Goal: Task Accomplishment & Management: Manage account settings

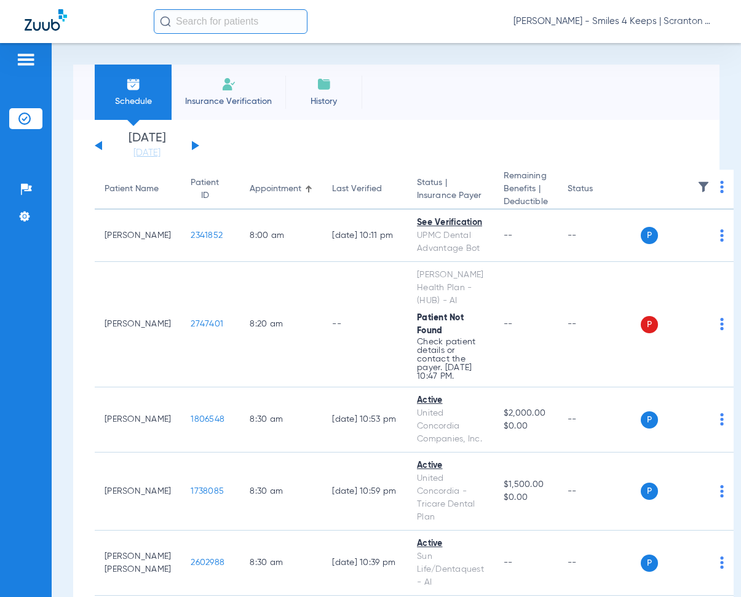
click at [194, 145] on button at bounding box center [195, 145] width 7 height 9
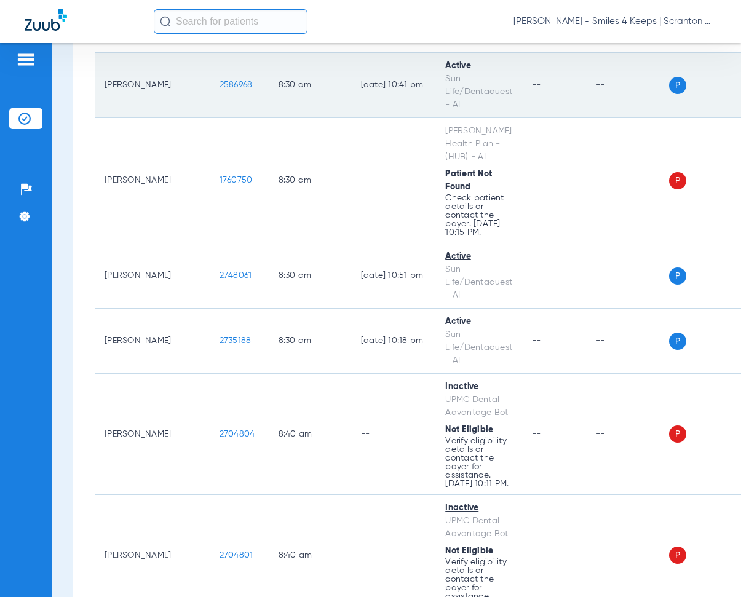
scroll to position [492, 0]
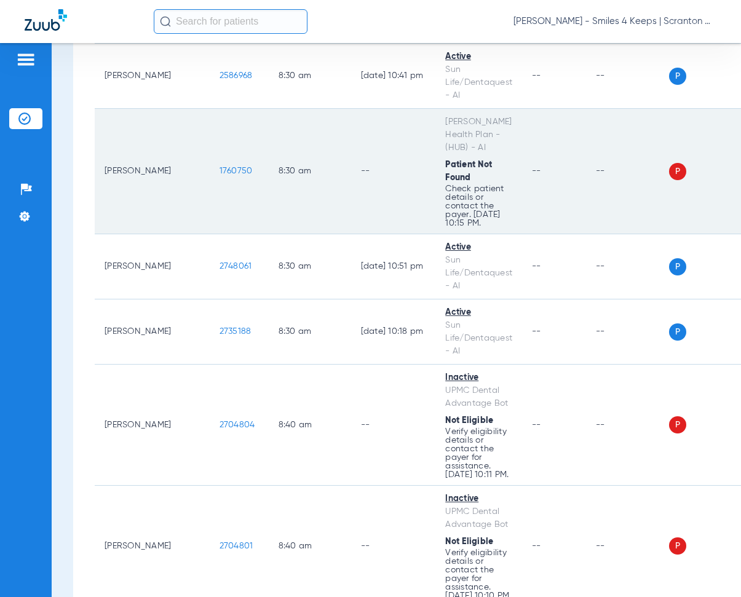
drag, startPoint x: 177, startPoint y: 169, endPoint x: 223, endPoint y: 180, distance: 47.9
click at [223, 180] on td "1760750" at bounding box center [239, 171] width 59 height 125
copy span "1760750"
click at [305, 129] on td "8:30 AM" at bounding box center [310, 171] width 82 height 125
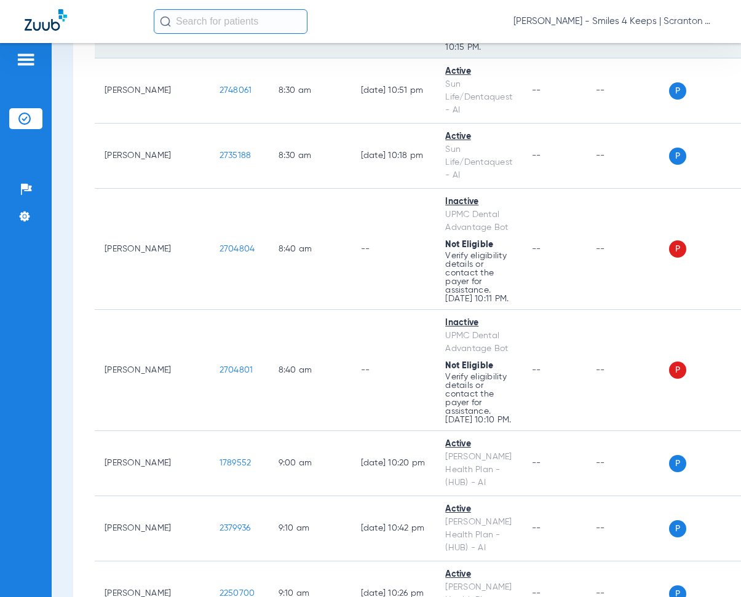
scroll to position [677, 0]
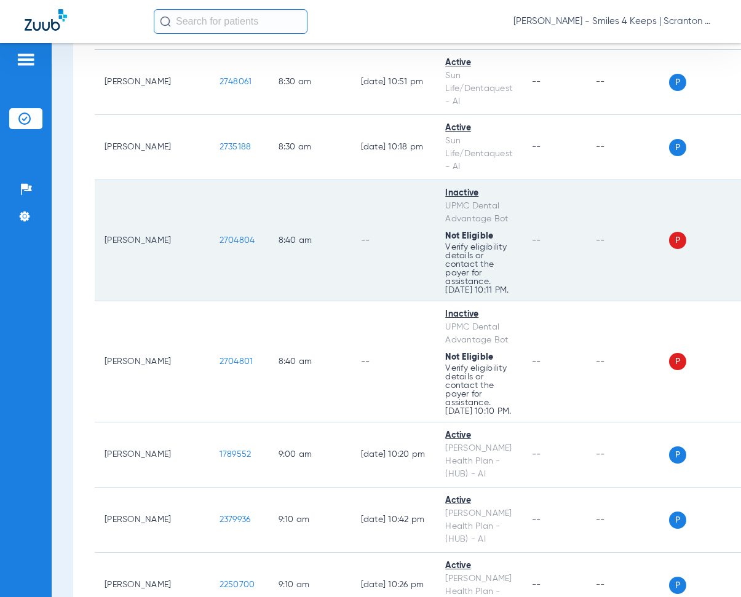
drag, startPoint x: 175, startPoint y: 245, endPoint x: 218, endPoint y: 251, distance: 43.5
click at [218, 251] on td "2704804" at bounding box center [239, 240] width 59 height 121
copy span "2704804"
click at [351, 204] on td "--" at bounding box center [393, 240] width 85 height 121
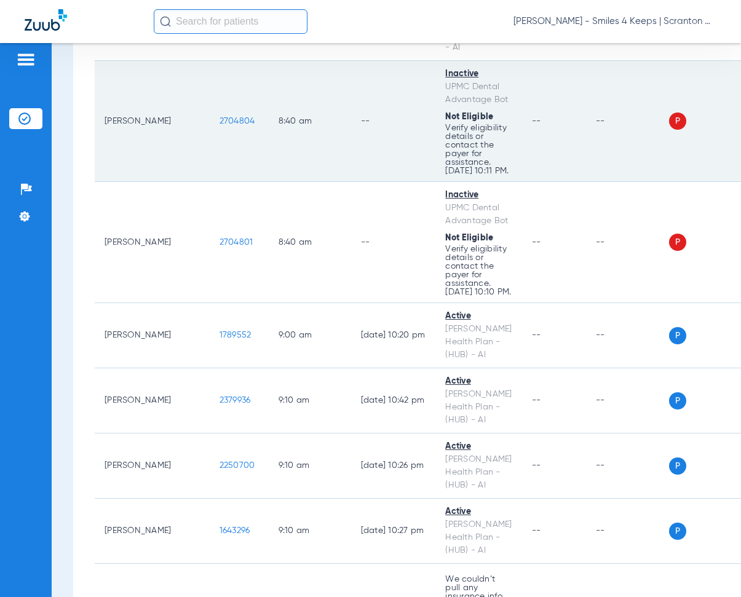
scroll to position [800, 0]
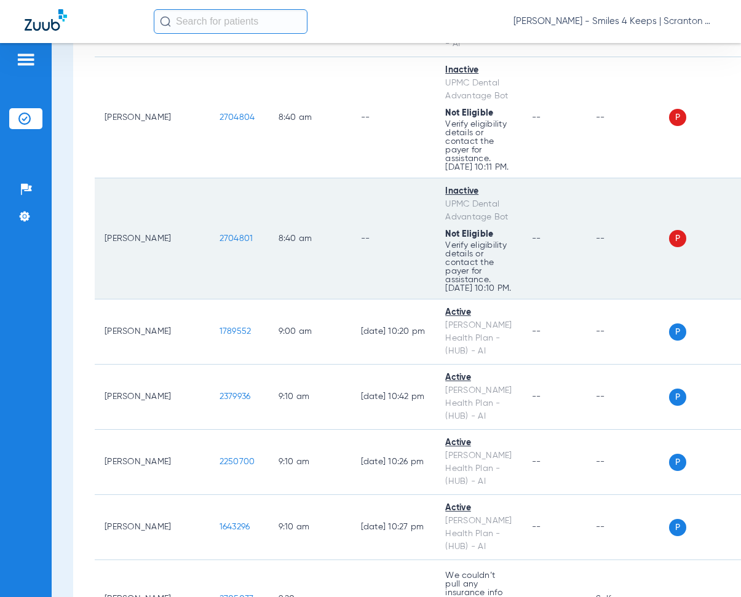
drag, startPoint x: 176, startPoint y: 251, endPoint x: 226, endPoint y: 258, distance: 51.0
click at [226, 258] on tr "[PERSON_NAME] 2704801 8:40 AM -- Inactive UPMC Dental Advantage Bot Not Eligibl…" at bounding box center [429, 238] width 668 height 121
copy span "2704801"
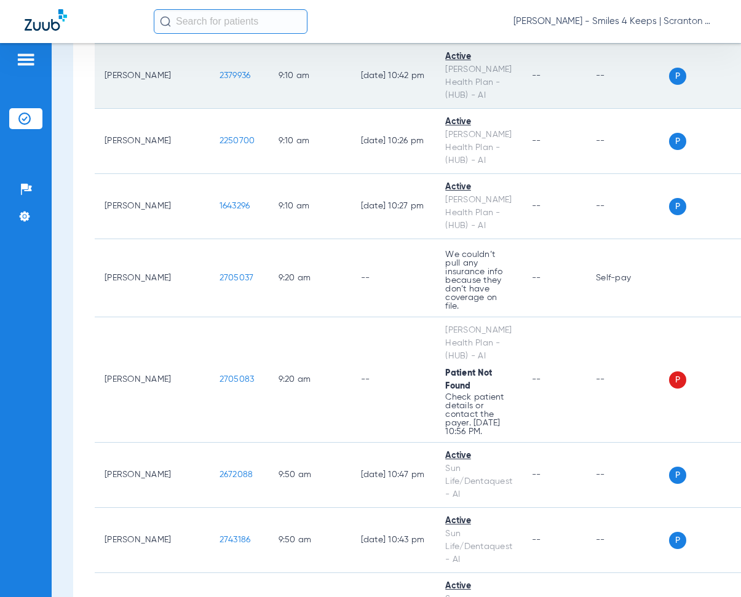
scroll to position [1169, 0]
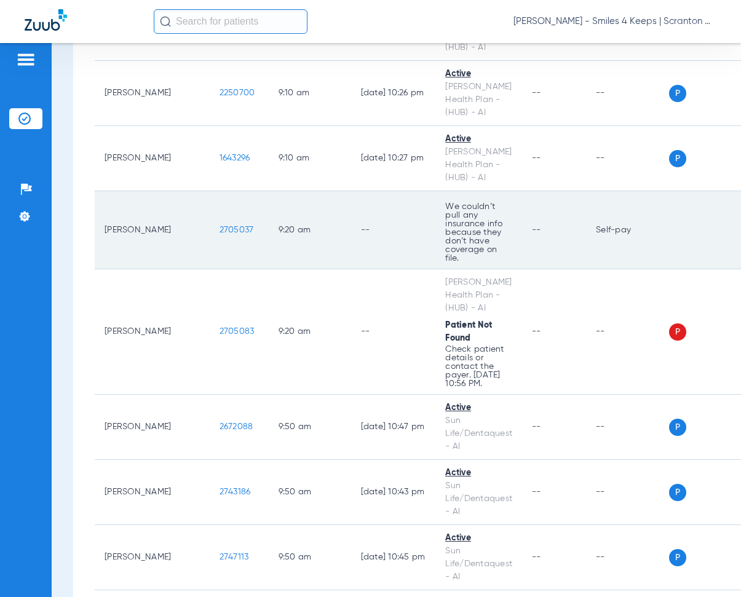
drag, startPoint x: 172, startPoint y: 244, endPoint x: 215, endPoint y: 248, distance: 42.7
click at [215, 248] on td "2705037" at bounding box center [239, 230] width 59 height 78
copy span "2705037"
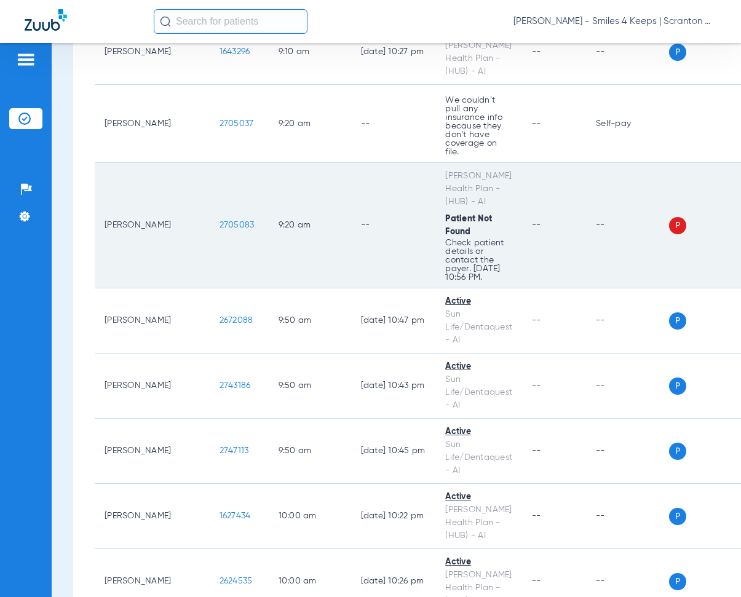
scroll to position [1292, 0]
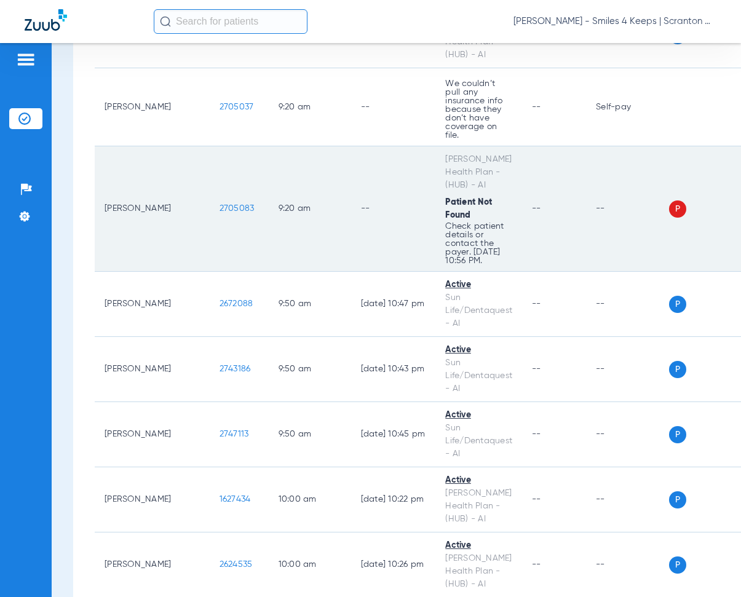
drag, startPoint x: 174, startPoint y: 216, endPoint x: 218, endPoint y: 223, distance: 44.3
click at [218, 223] on td "2705083" at bounding box center [239, 208] width 59 height 125
copy span "2705083"
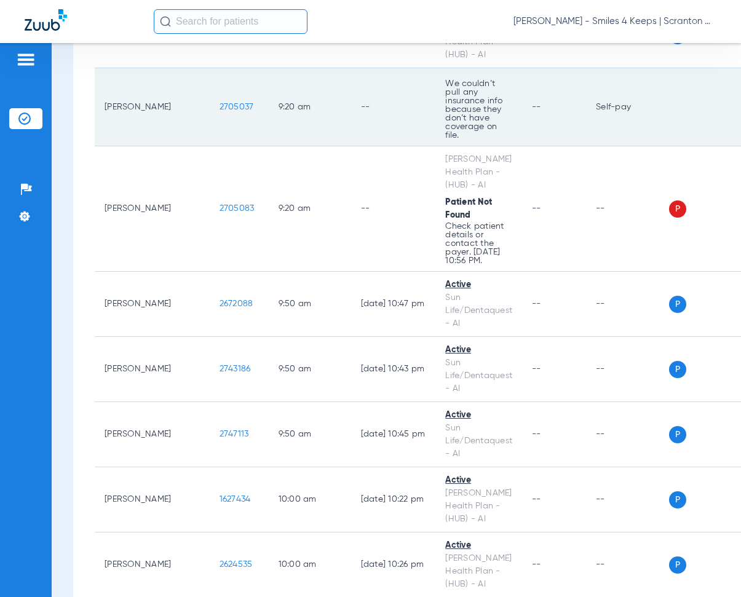
click at [283, 146] on td "9:20 AM" at bounding box center [310, 107] width 82 height 78
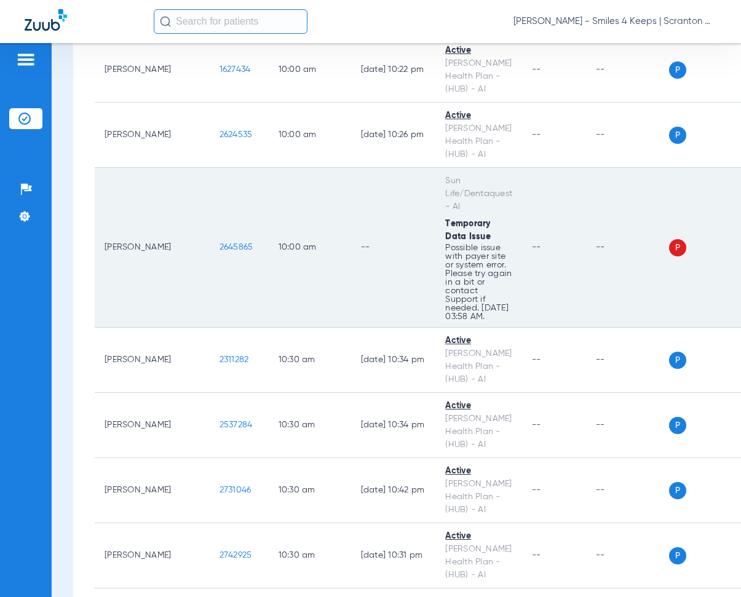
scroll to position [1722, 0]
drag, startPoint x: 172, startPoint y: 252, endPoint x: 237, endPoint y: 266, distance: 66.7
click at [237, 266] on tr "[PERSON_NAME] 2645865 10:00 AM -- Sun Life/Dentaquest - AI Temporary Data Issue…" at bounding box center [429, 247] width 668 height 160
copy span "2645865"
click at [351, 202] on td "--" at bounding box center [393, 247] width 85 height 160
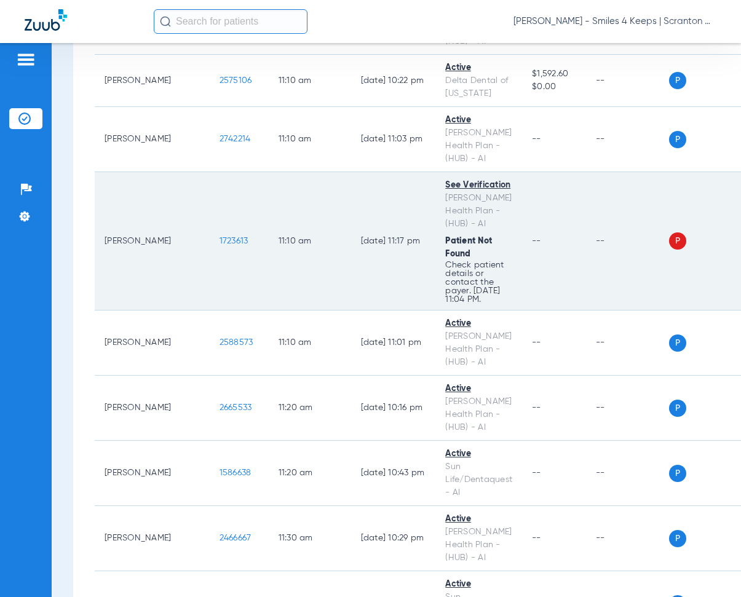
scroll to position [2522, 0]
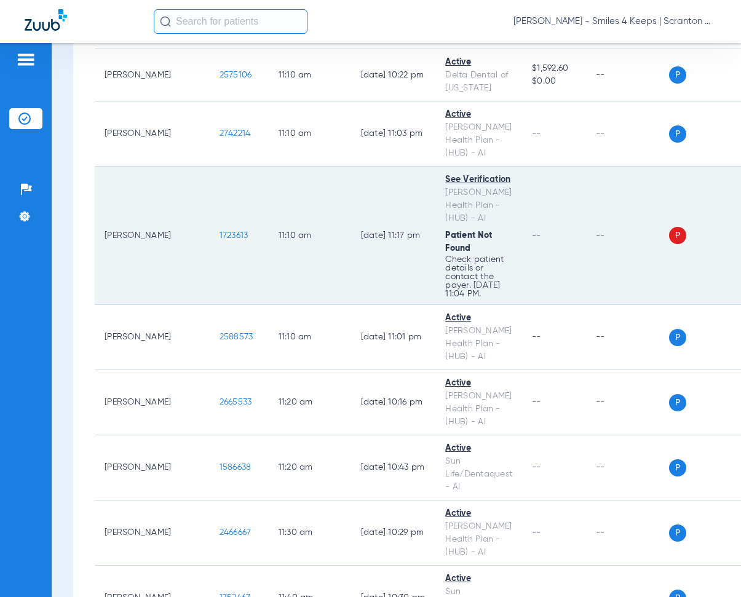
drag, startPoint x: 176, startPoint y: 244, endPoint x: 209, endPoint y: 249, distance: 33.1
click at [210, 249] on td "1723613" at bounding box center [239, 236] width 59 height 138
copy span "1723613"
click at [269, 185] on td "11:10 AM" at bounding box center [310, 236] width 82 height 138
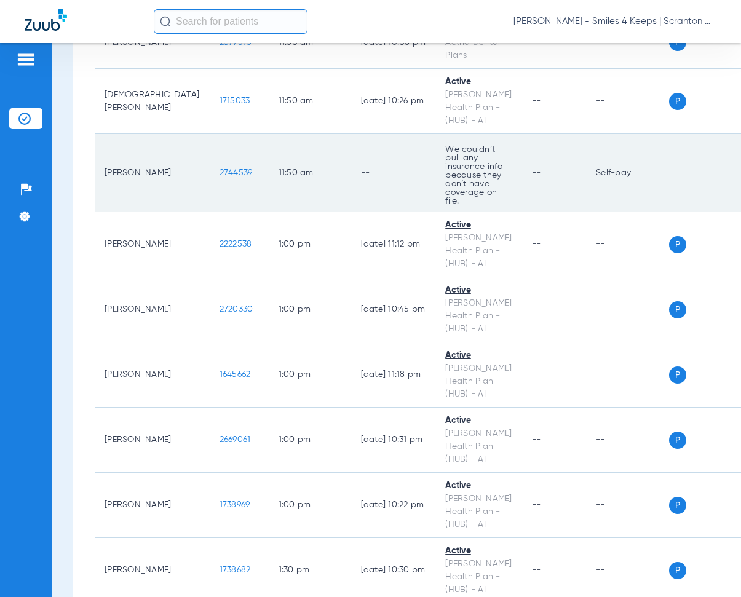
scroll to position [3137, 0]
drag, startPoint x: 170, startPoint y: 178, endPoint x: 218, endPoint y: 180, distance: 48.0
click at [218, 180] on td "2744539" at bounding box center [239, 172] width 59 height 78
copy span "2744539"
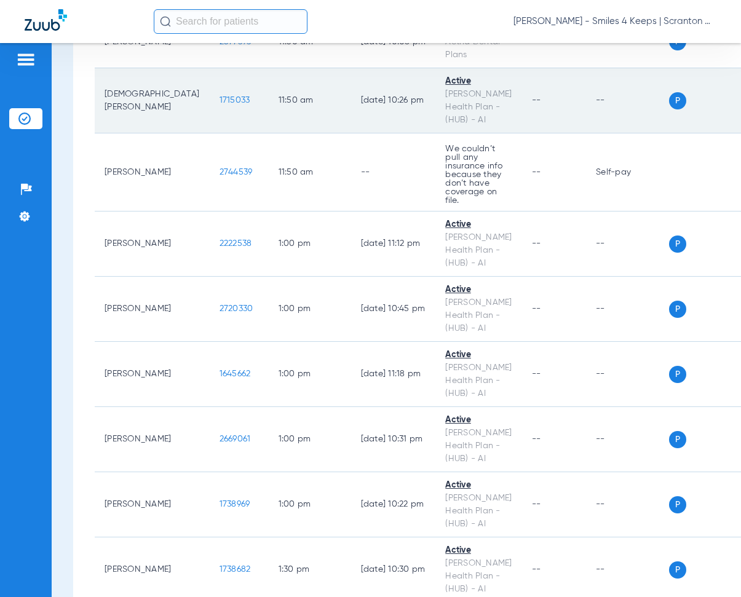
click at [435, 133] on td "Active [PERSON_NAME] Health Plan - (HUB) - AI" at bounding box center [478, 100] width 87 height 65
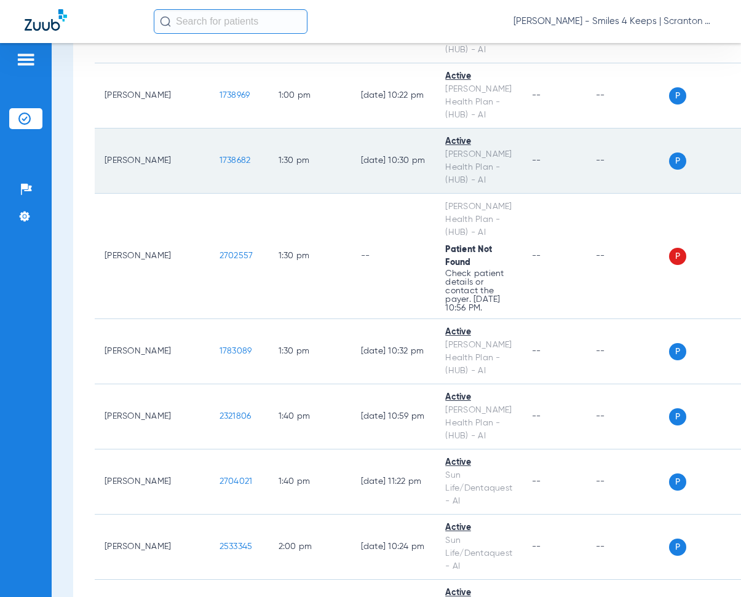
scroll to position [3567, 0]
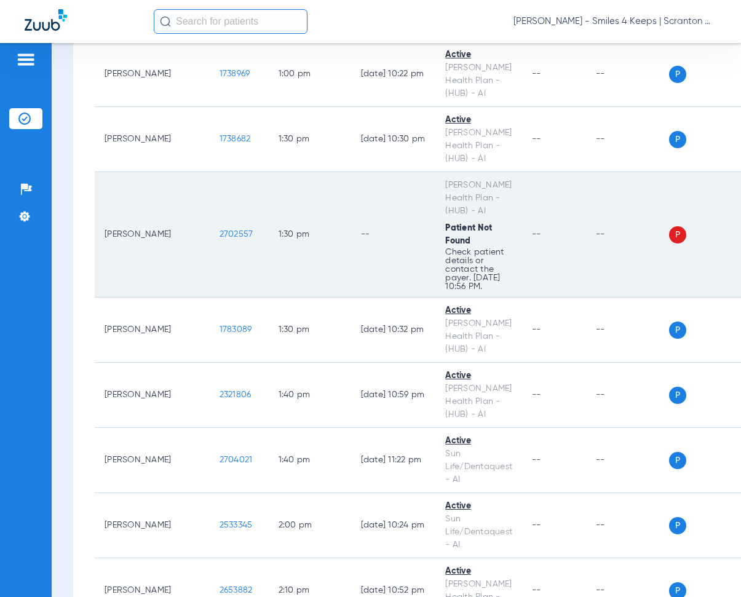
drag, startPoint x: 172, startPoint y: 235, endPoint x: 212, endPoint y: 239, distance: 40.1
click at [212, 239] on td "2702557" at bounding box center [239, 234] width 59 height 125
copy span "2702557"
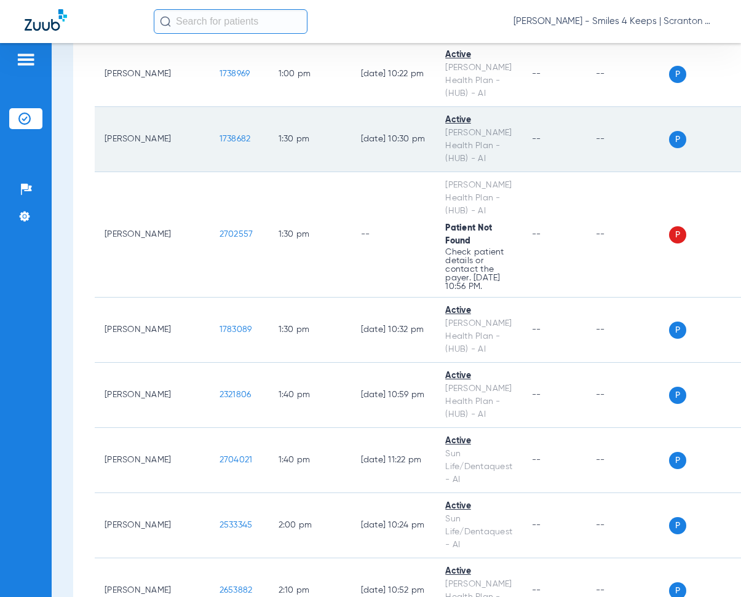
click at [269, 159] on td "1:30 PM" at bounding box center [310, 139] width 82 height 65
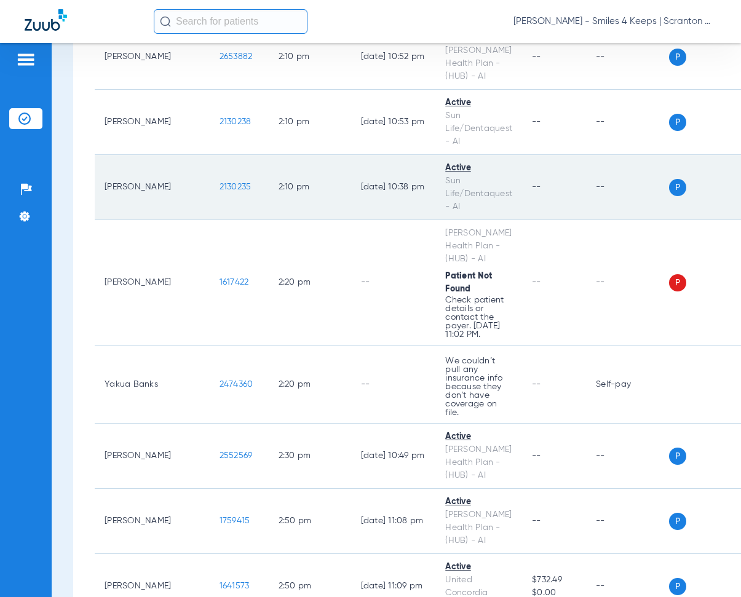
scroll to position [4121, 0]
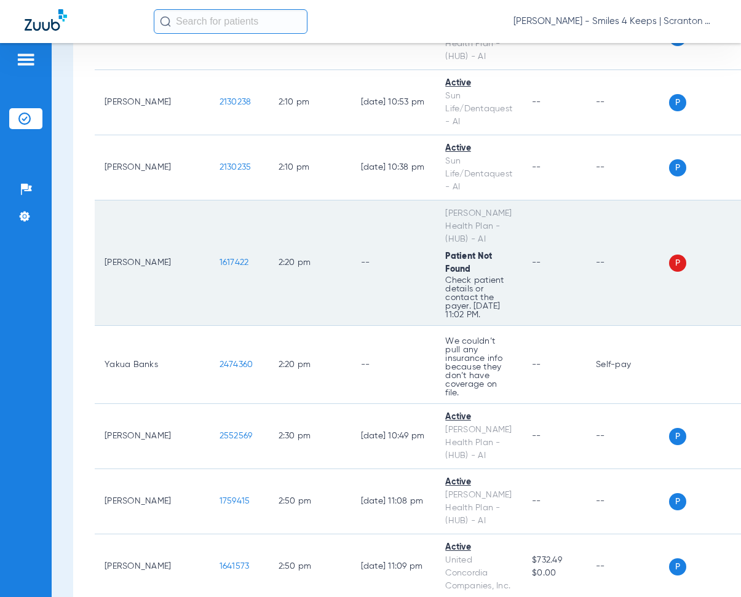
drag, startPoint x: 177, startPoint y: 262, endPoint x: 212, endPoint y: 268, distance: 36.2
click at [212, 268] on td "1617422" at bounding box center [239, 263] width 59 height 125
click at [269, 211] on td "2:20 PM" at bounding box center [310, 263] width 82 height 125
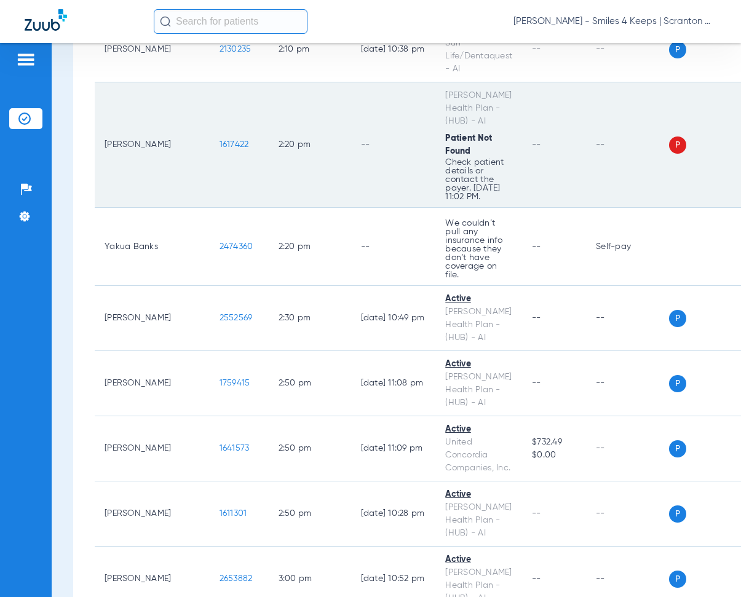
scroll to position [4244, 0]
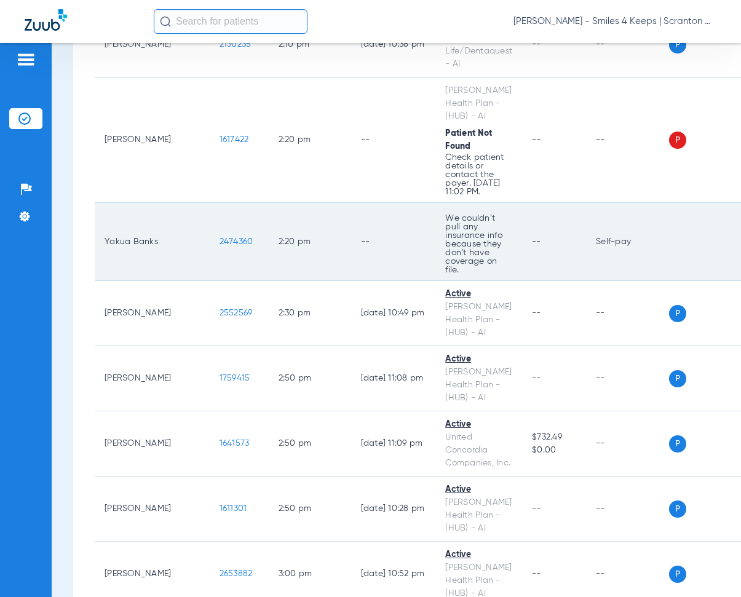
drag, startPoint x: 177, startPoint y: 238, endPoint x: 222, endPoint y: 241, distance: 45.0
click at [222, 241] on td "2474360" at bounding box center [239, 242] width 59 height 78
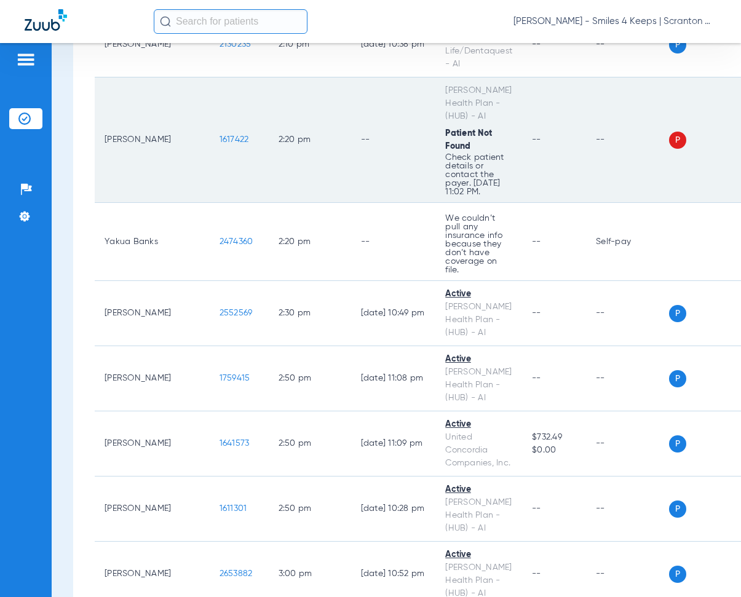
click at [351, 181] on td "--" at bounding box center [393, 139] width 85 height 125
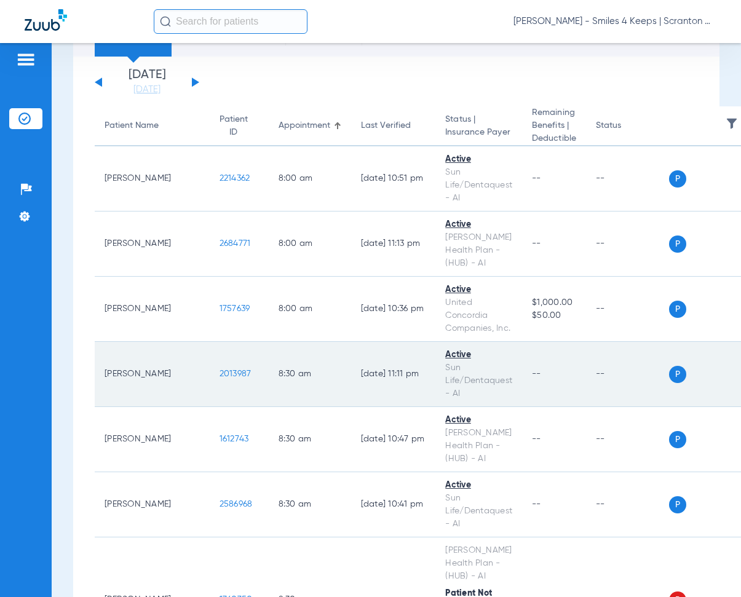
scroll to position [0, 0]
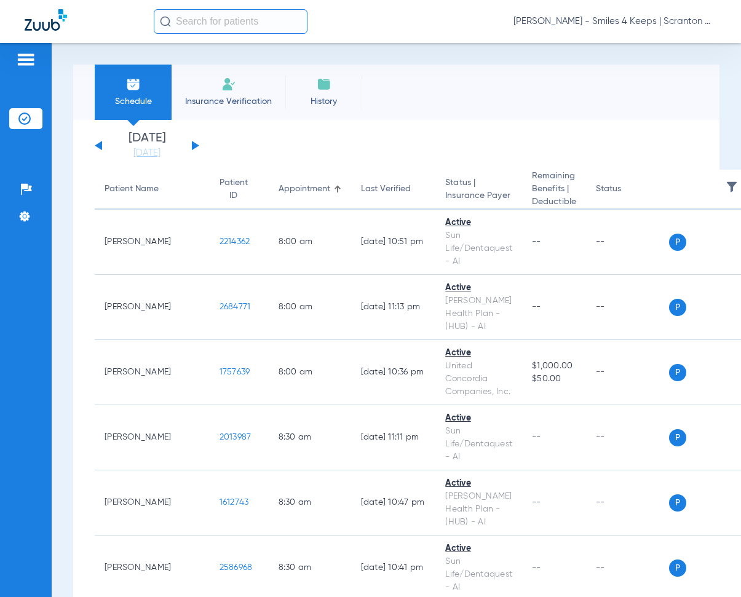
click at [709, 24] on span "[PERSON_NAME] - Smiles 4 Keeps | Scranton West" at bounding box center [615, 21] width 203 height 12
click at [656, 65] on span "Log out" at bounding box center [670, 68] width 69 height 9
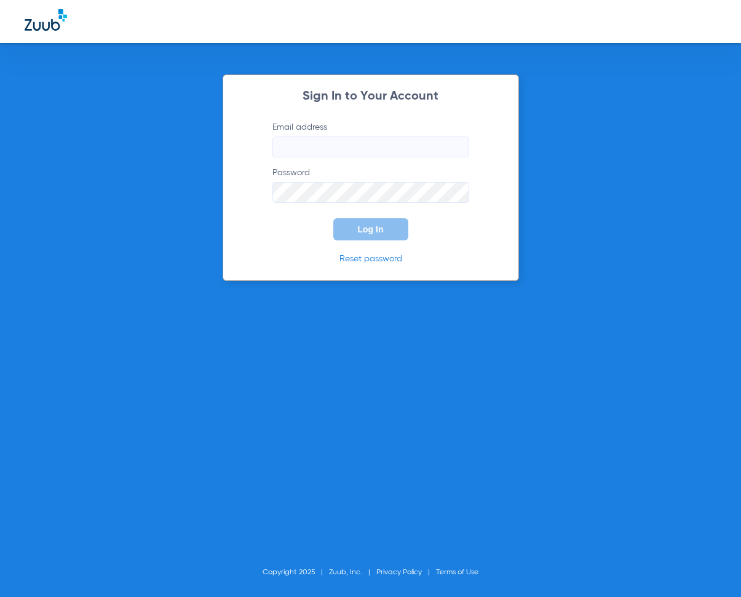
click at [288, 147] on input "Email address" at bounding box center [370, 147] width 197 height 21
type input "[EMAIL_ADDRESS][DOMAIN_NAME]"
click at [375, 229] on span "Log In" at bounding box center [371, 229] width 26 height 10
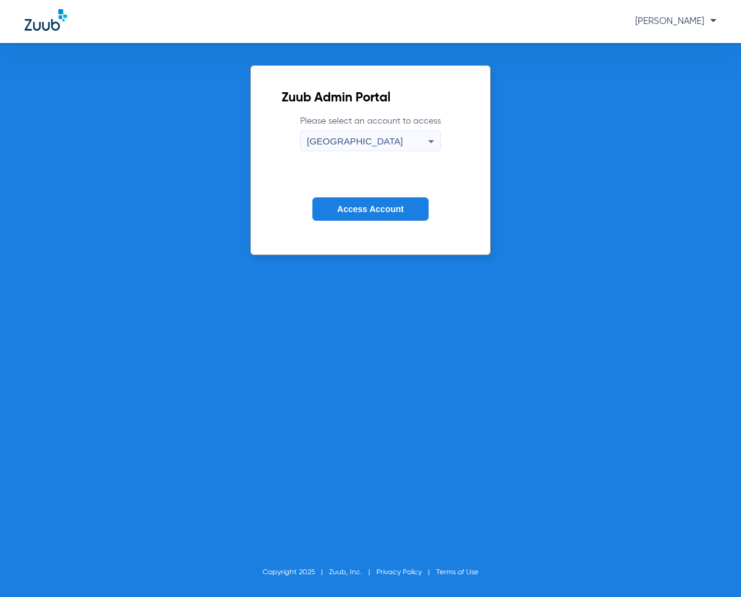
click at [430, 143] on icon at bounding box center [431, 141] width 15 height 15
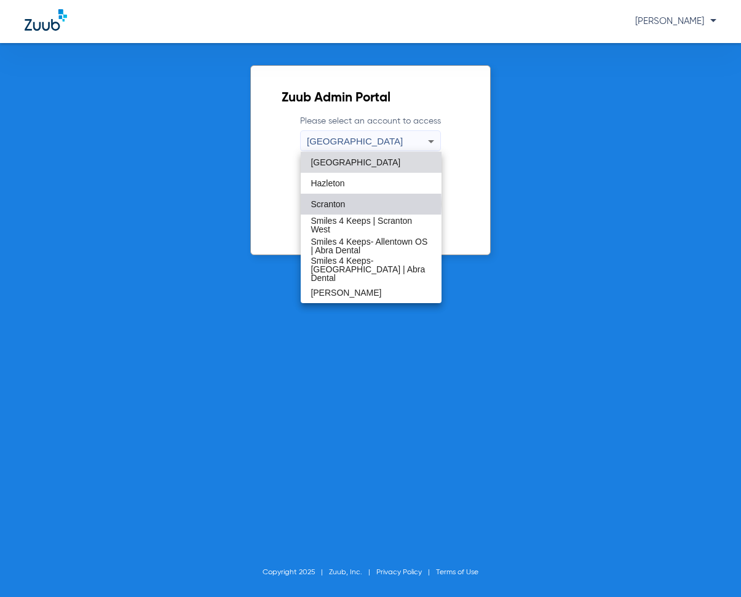
click at [334, 204] on span "Scranton" at bounding box center [328, 204] width 34 height 9
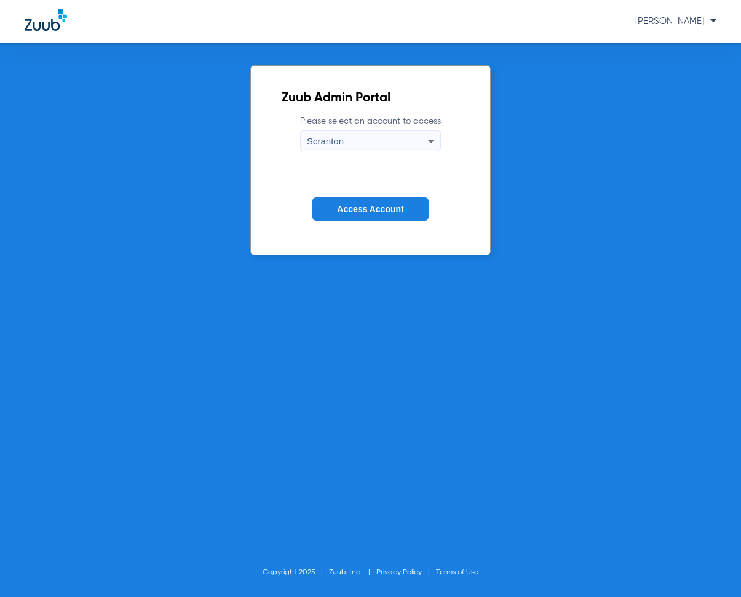
click at [357, 202] on button "Access Account" at bounding box center [370, 209] width 116 height 24
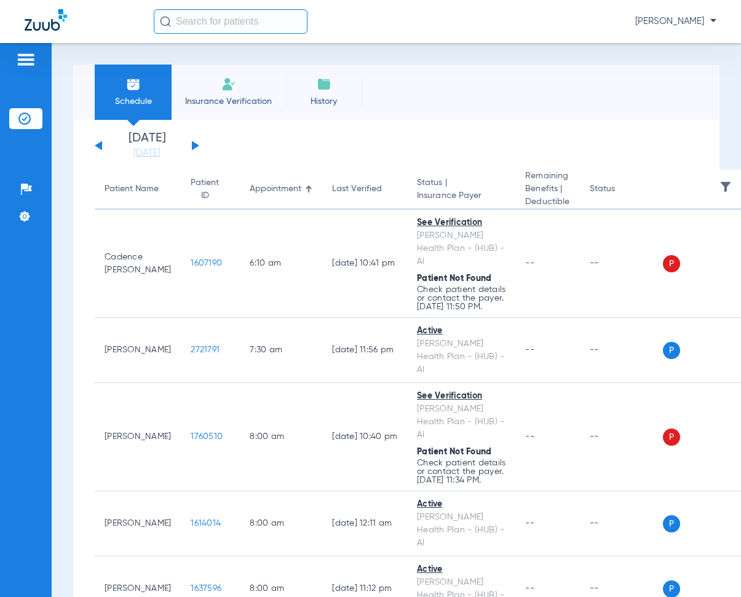
click at [194, 145] on button at bounding box center [195, 145] width 7 height 9
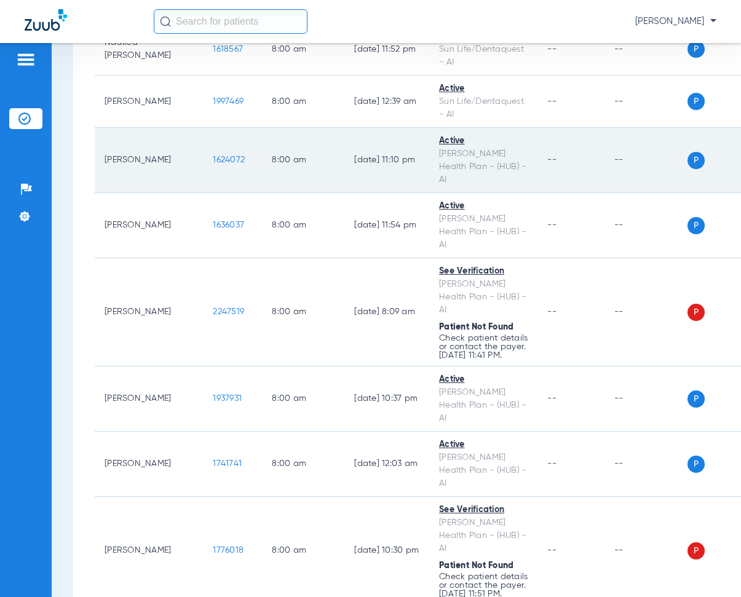
scroll to position [492, 0]
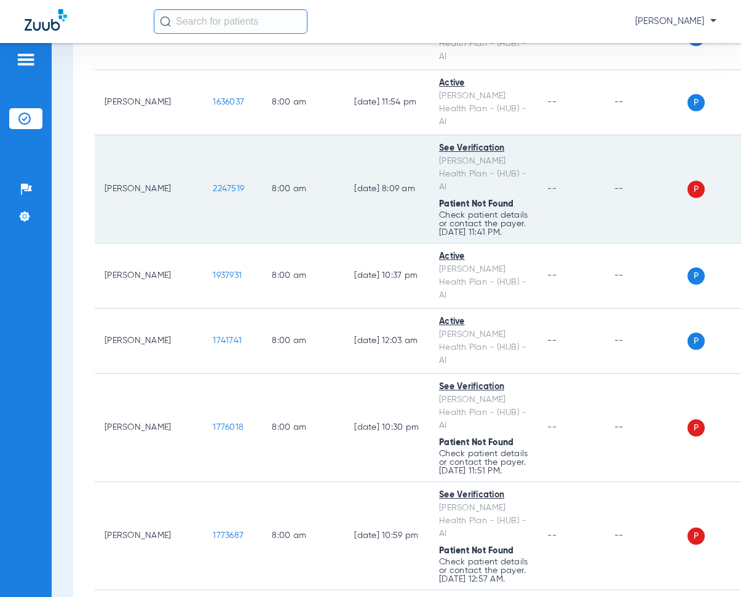
drag, startPoint x: 169, startPoint y: 183, endPoint x: 203, endPoint y: 180, distance: 34.6
click at [220, 191] on td "2247519" at bounding box center [232, 189] width 59 height 108
click at [290, 136] on td "8:00 AM" at bounding box center [303, 189] width 82 height 108
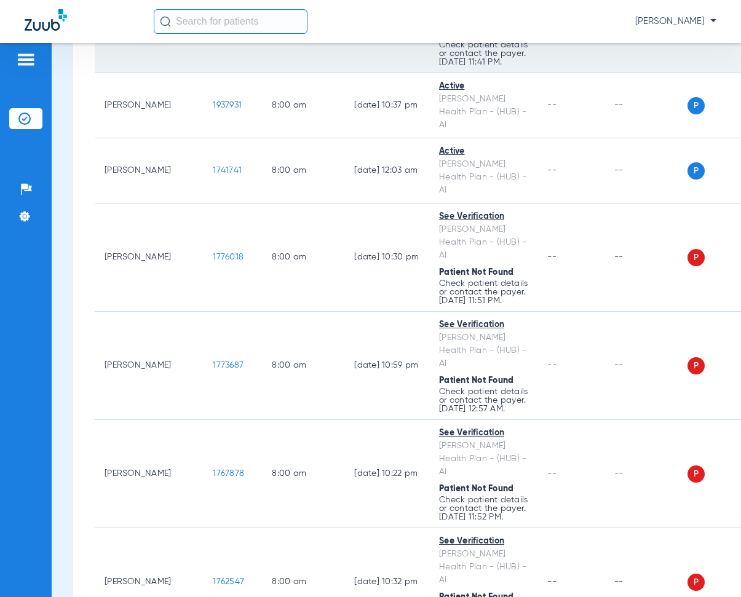
scroll to position [677, 0]
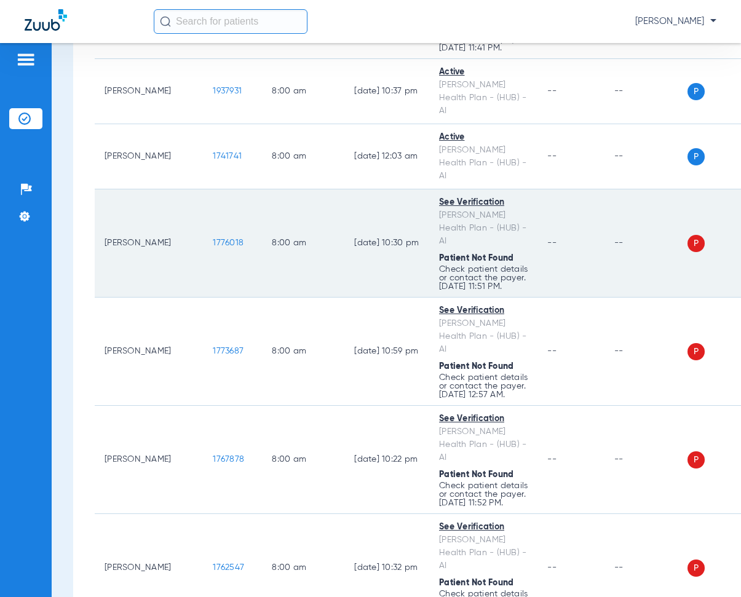
drag, startPoint x: 173, startPoint y: 229, endPoint x: 213, endPoint y: 231, distance: 40.6
click at [213, 231] on td "1776018" at bounding box center [232, 243] width 59 height 108
click at [344, 189] on td "[DATE] 10:30 PM" at bounding box center [386, 243] width 85 height 108
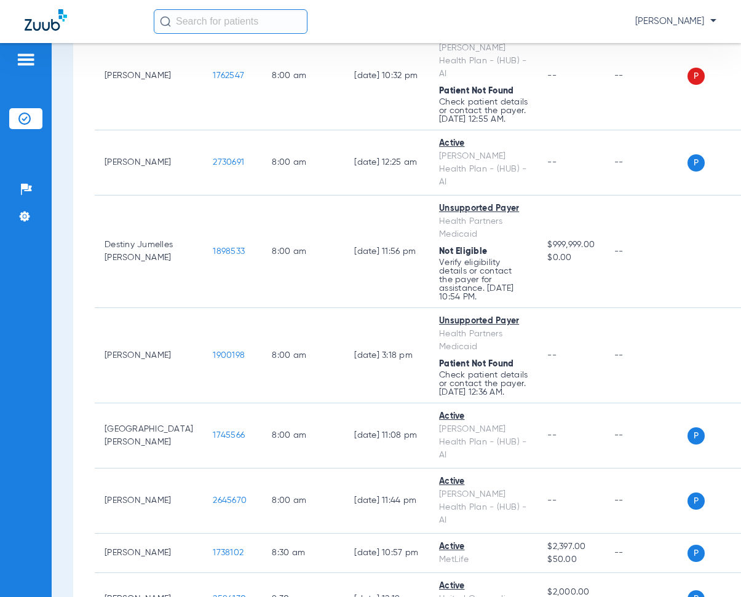
scroll to position [1230, 0]
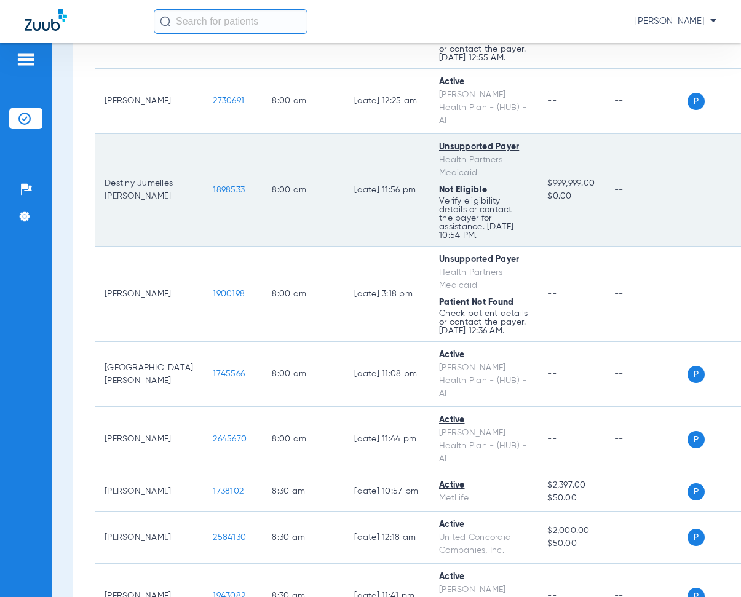
drag, startPoint x: 173, startPoint y: 238, endPoint x: 218, endPoint y: 250, distance: 46.6
click at [218, 247] on td "1898533" at bounding box center [232, 190] width 59 height 113
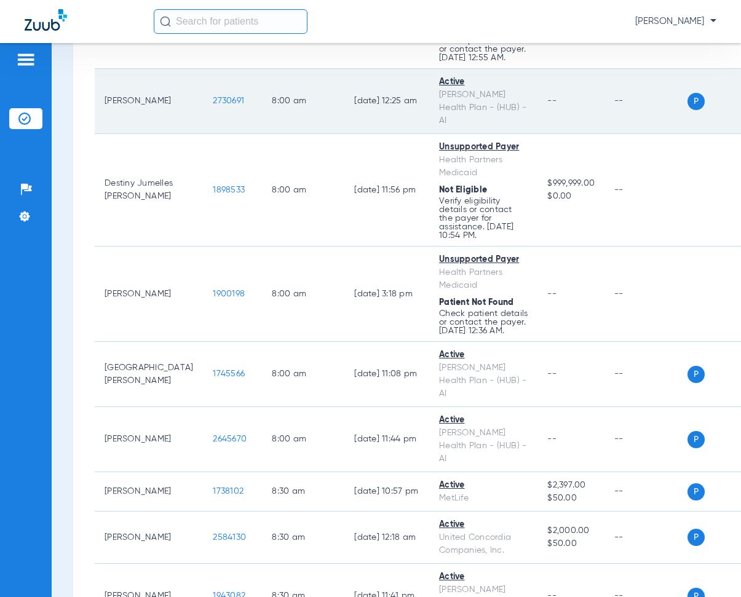
click at [344, 134] on td "[DATE] 12:25 AM" at bounding box center [386, 101] width 85 height 65
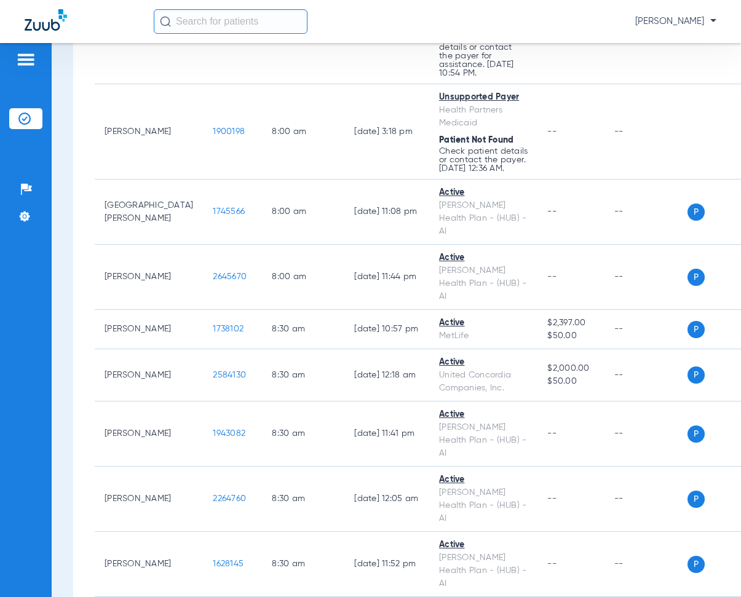
scroll to position [1415, 0]
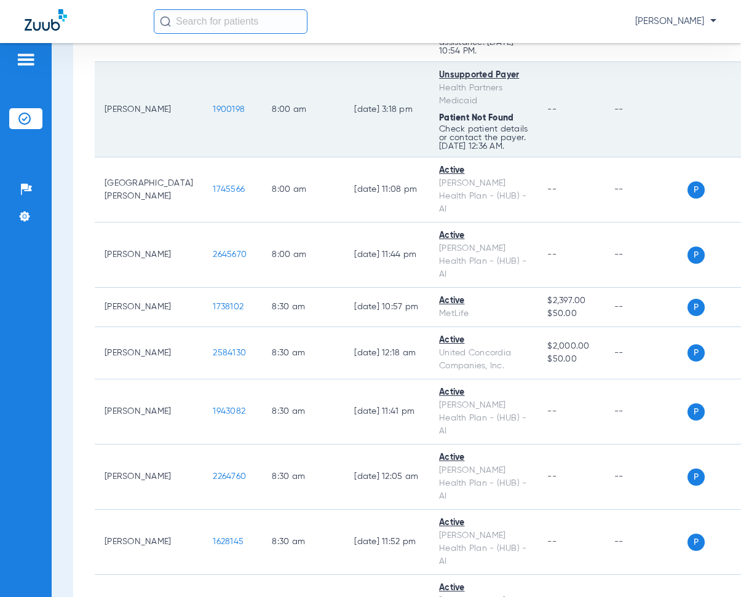
drag, startPoint x: 175, startPoint y: 194, endPoint x: 207, endPoint y: 190, distance: 32.2
click at [212, 157] on td "1900198" at bounding box center [232, 109] width 59 height 95
click at [344, 144] on td "[DATE] 3:18 PM" at bounding box center [386, 109] width 85 height 95
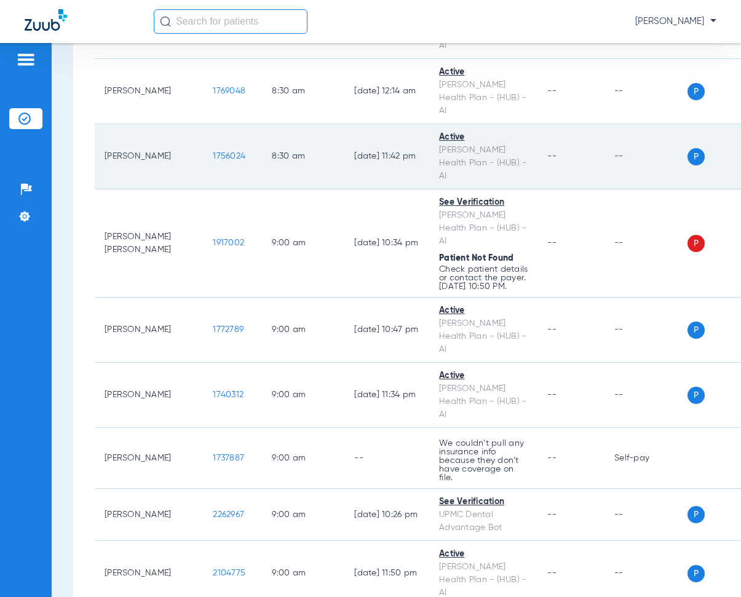
scroll to position [2153, 0]
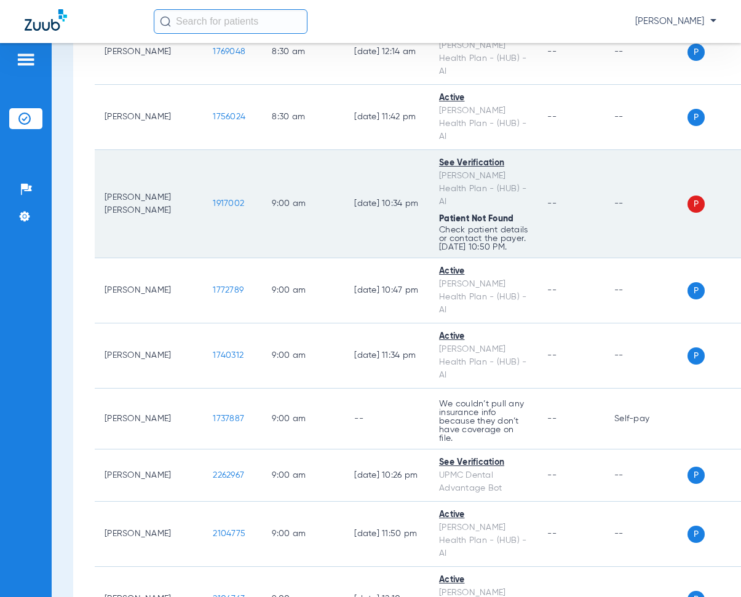
drag, startPoint x: 173, startPoint y: 217, endPoint x: 223, endPoint y: 223, distance: 50.2
click at [223, 223] on td "1917002" at bounding box center [232, 204] width 59 height 108
click at [286, 169] on td "9:00 AM" at bounding box center [303, 204] width 82 height 108
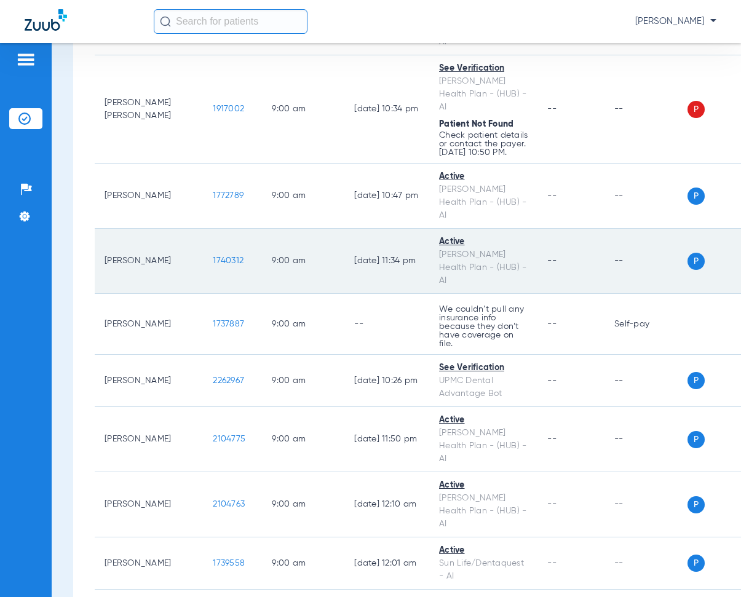
scroll to position [2337, 0]
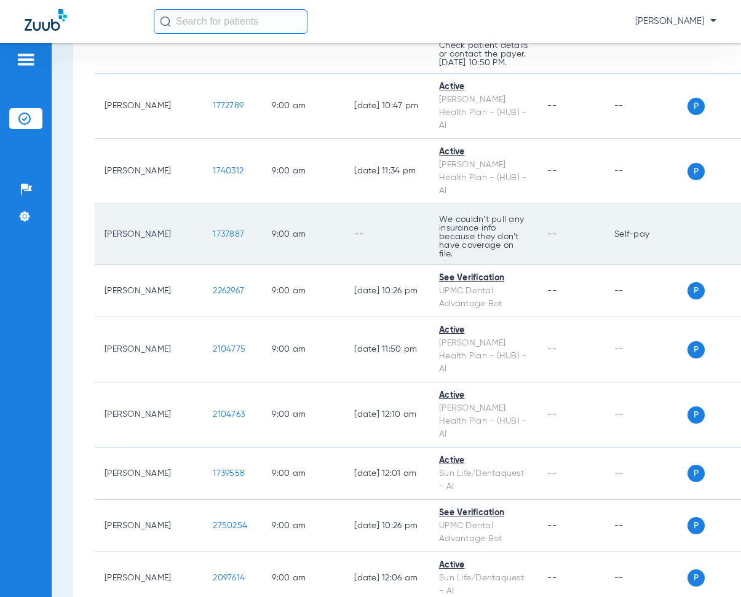
drag, startPoint x: 170, startPoint y: 230, endPoint x: 216, endPoint y: 233, distance: 46.2
click at [216, 233] on td "1737887" at bounding box center [232, 234] width 59 height 61
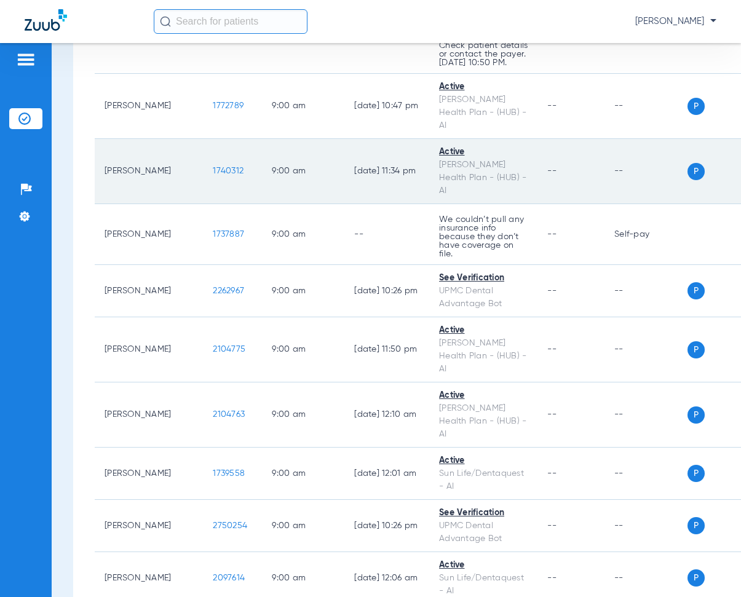
drag, startPoint x: 320, startPoint y: 240, endPoint x: 356, endPoint y: 173, distance: 76.2
click at [344, 238] on td "--" at bounding box center [386, 234] width 85 height 61
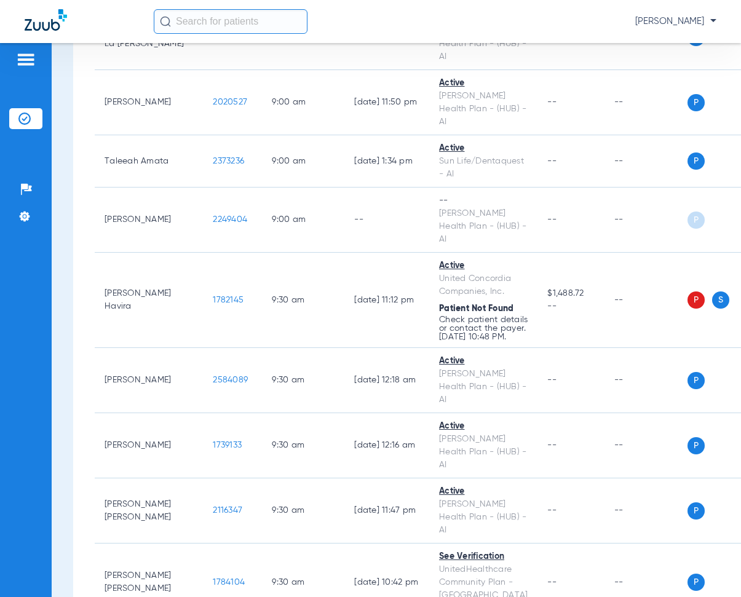
scroll to position [3075, 0]
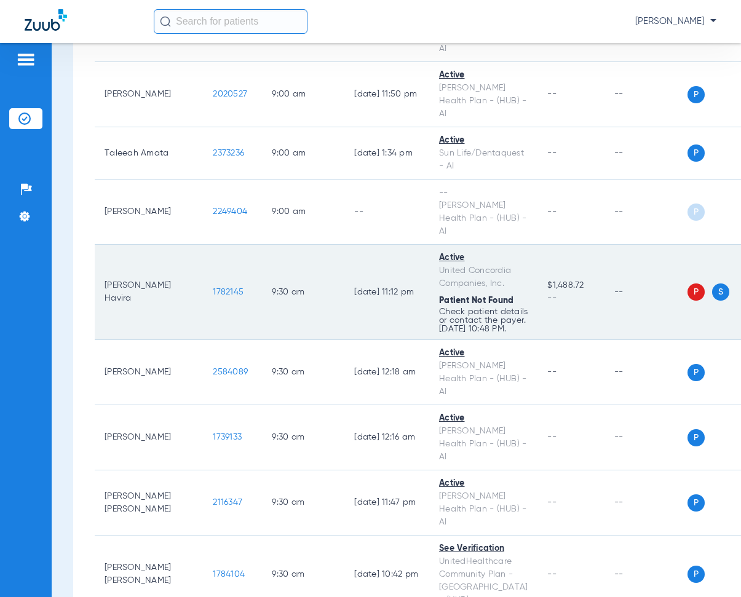
drag, startPoint x: 174, startPoint y: 249, endPoint x: 197, endPoint y: 241, distance: 24.1
click at [210, 258] on td "1782145" at bounding box center [232, 292] width 59 height 95
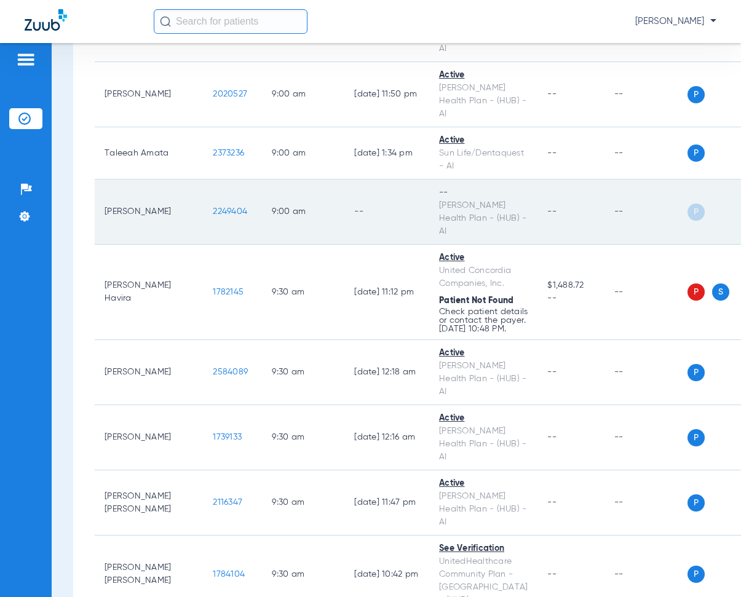
click at [538, 180] on td "--" at bounding box center [571, 212] width 67 height 65
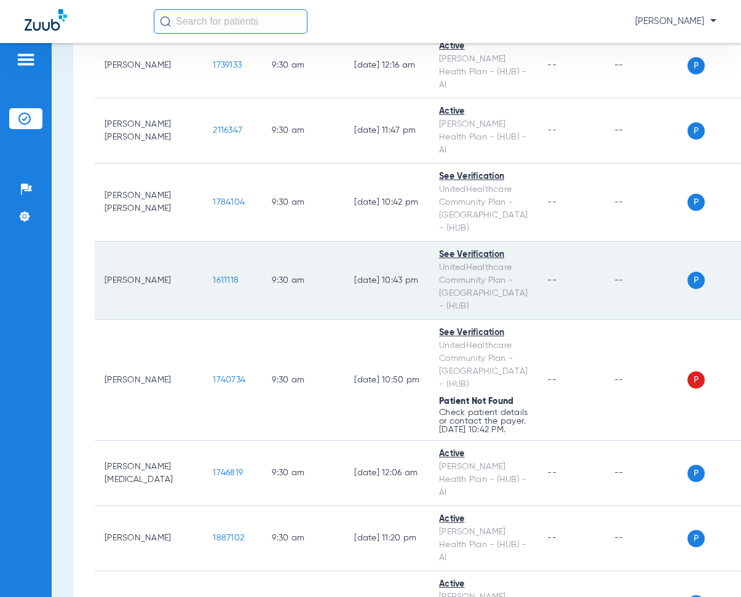
scroll to position [3506, 0]
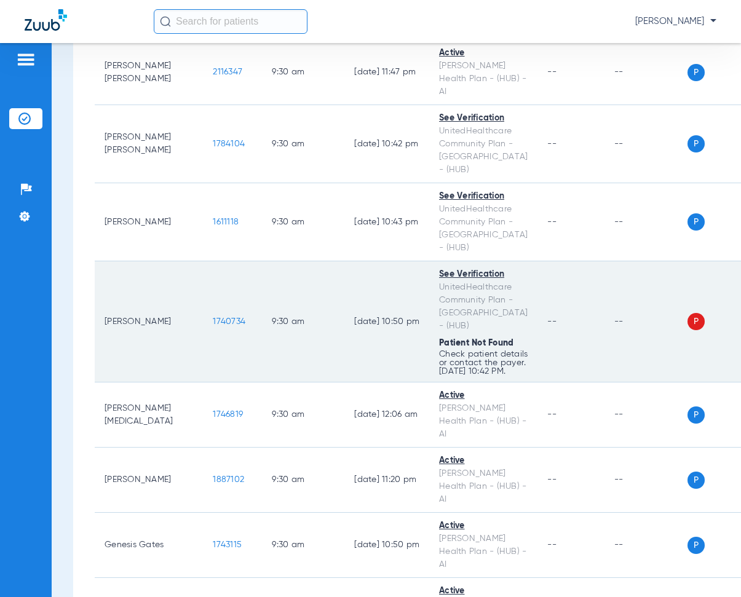
drag, startPoint x: 173, startPoint y: 240, endPoint x: 207, endPoint y: 228, distance: 35.8
click at [215, 261] on td "1740734" at bounding box center [232, 321] width 59 height 121
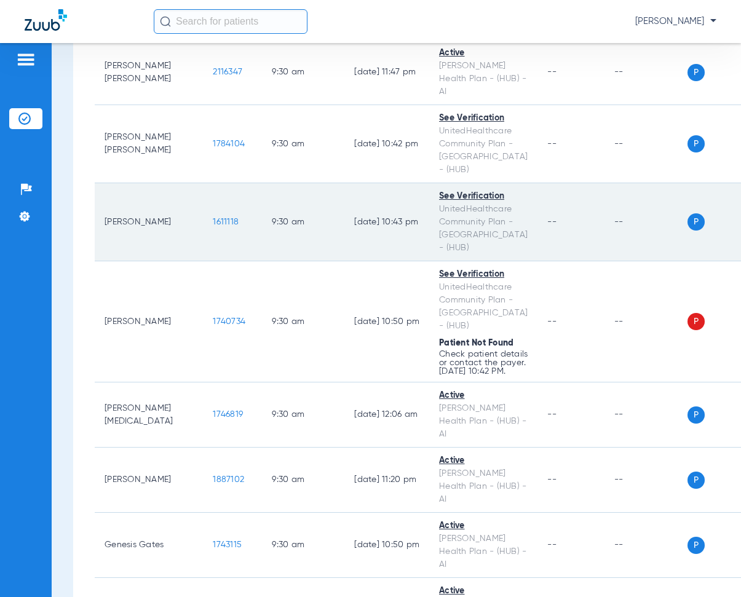
click at [344, 183] on td "[DATE] 10:43 PM" at bounding box center [386, 222] width 85 height 78
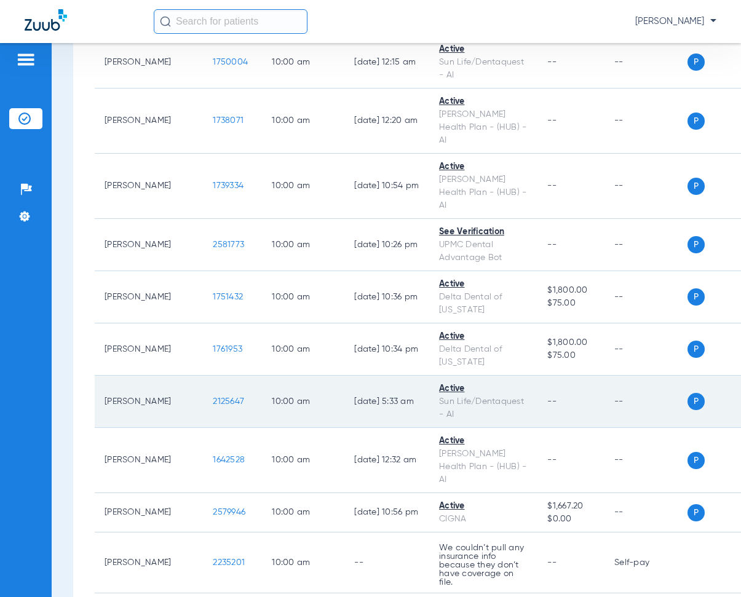
scroll to position [4490, 0]
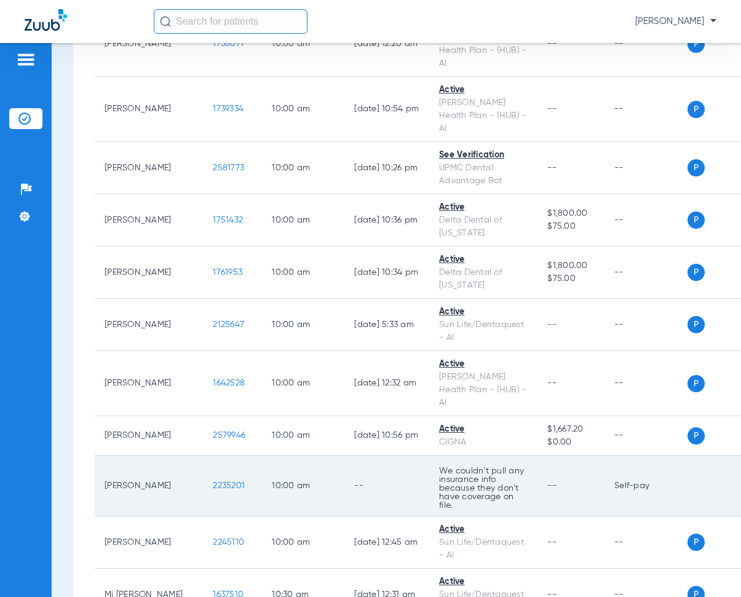
drag, startPoint x: 172, startPoint y: 306, endPoint x: 225, endPoint y: 314, distance: 54.1
click at [225, 456] on tr "[PERSON_NAME] 2235201 10:00 AM -- We couldn’t pull any insurance info because t…" at bounding box center [438, 486] width 686 height 61
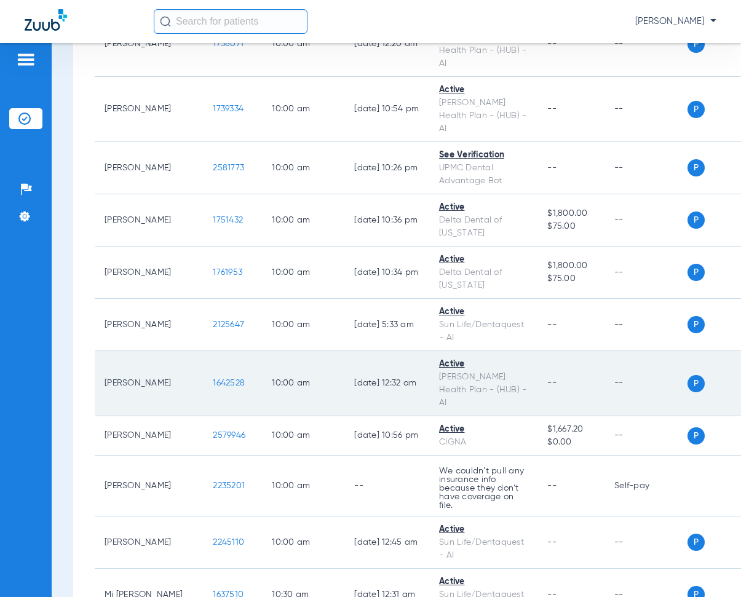
click at [307, 351] on td "10:00 AM" at bounding box center [303, 383] width 82 height 65
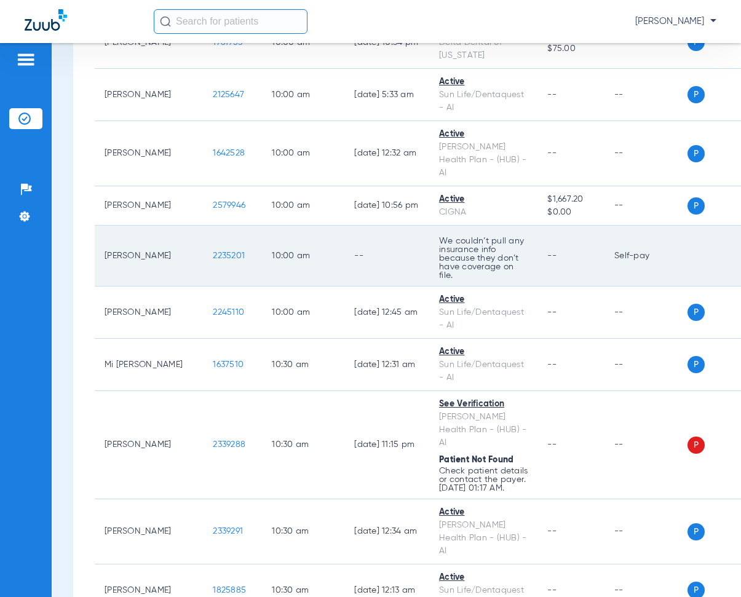
scroll to position [4736, 0]
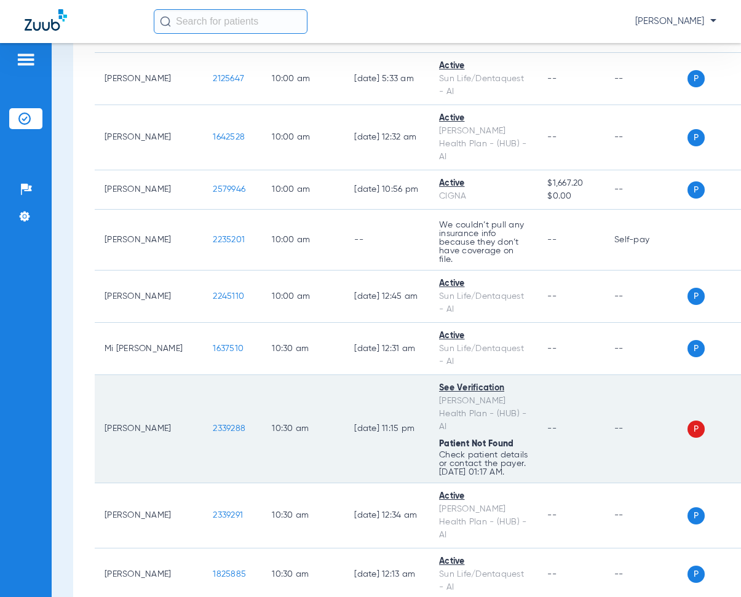
drag, startPoint x: 171, startPoint y: 285, endPoint x: 220, endPoint y: 296, distance: 50.0
click at [220, 375] on td "2339288" at bounding box center [232, 429] width 59 height 108
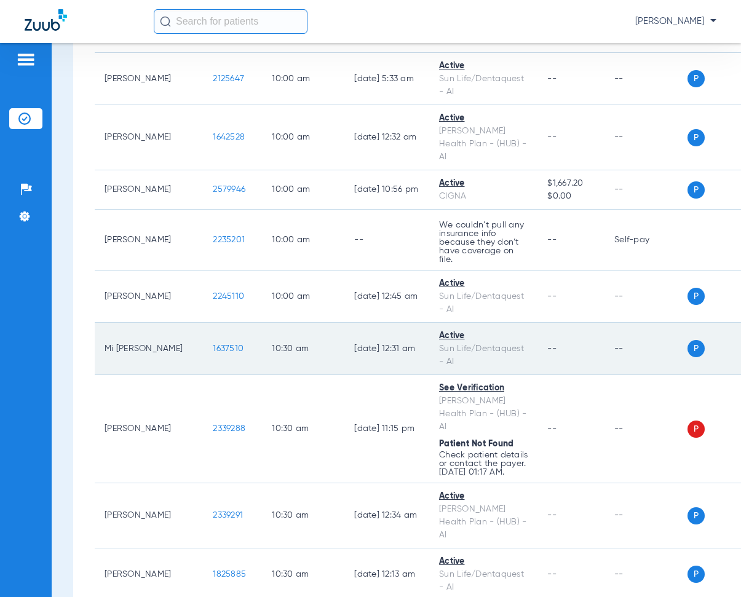
click at [285, 323] on td "10:30 AM" at bounding box center [303, 349] width 82 height 52
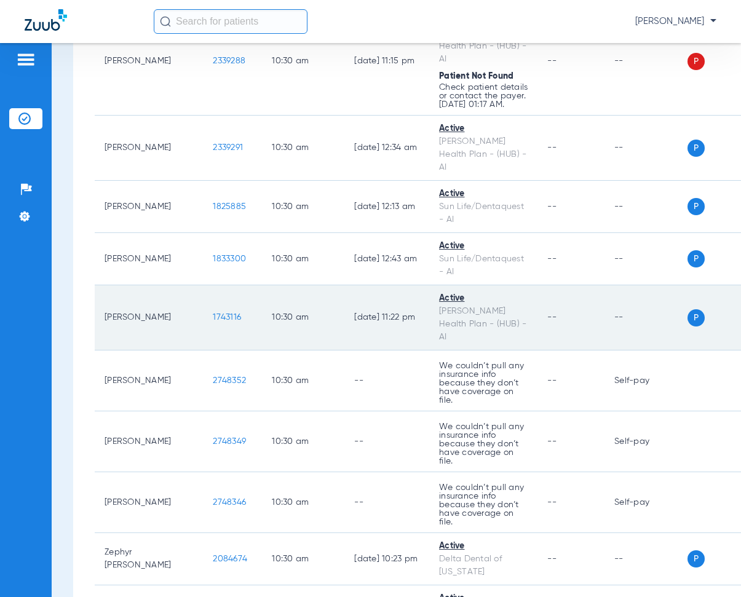
scroll to position [5105, 0]
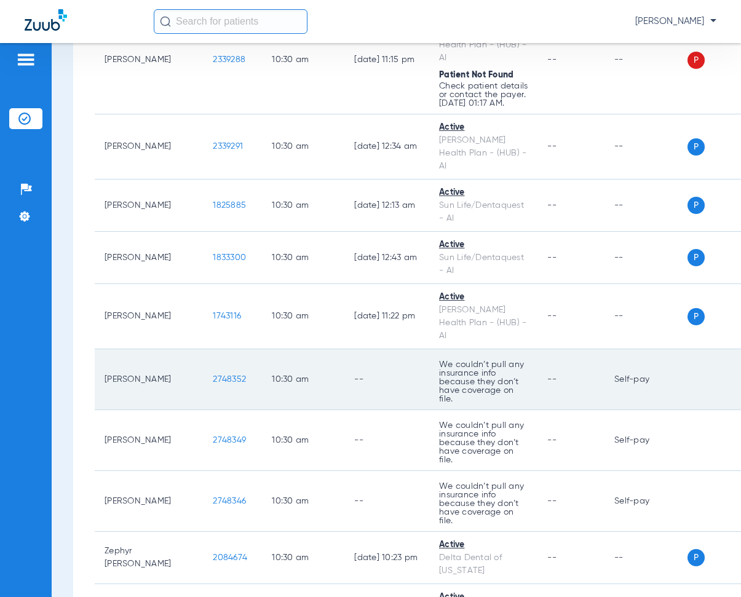
drag, startPoint x: 172, startPoint y: 246, endPoint x: 226, endPoint y: 251, distance: 54.3
click at [226, 349] on tr "[PERSON_NAME] 2748352 10:30 AM -- We couldn’t pull any insurance info because t…" at bounding box center [438, 379] width 686 height 61
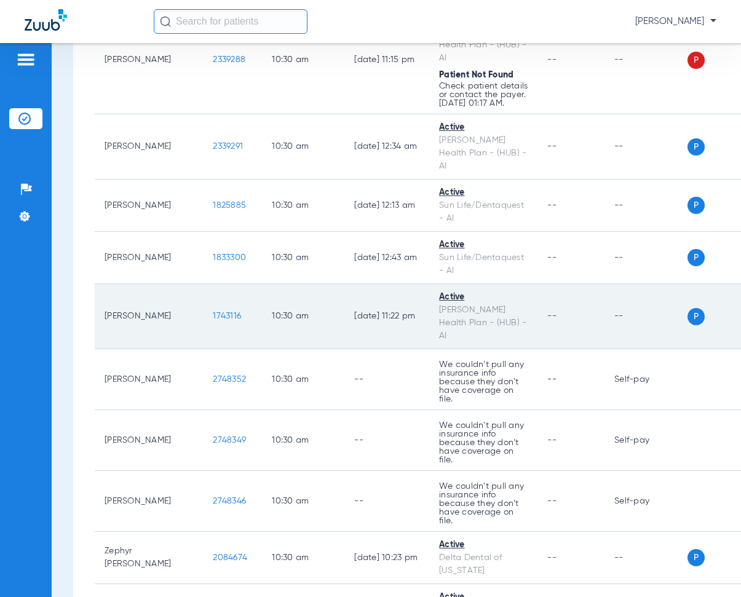
click at [296, 284] on td "10:30 AM" at bounding box center [303, 316] width 82 height 65
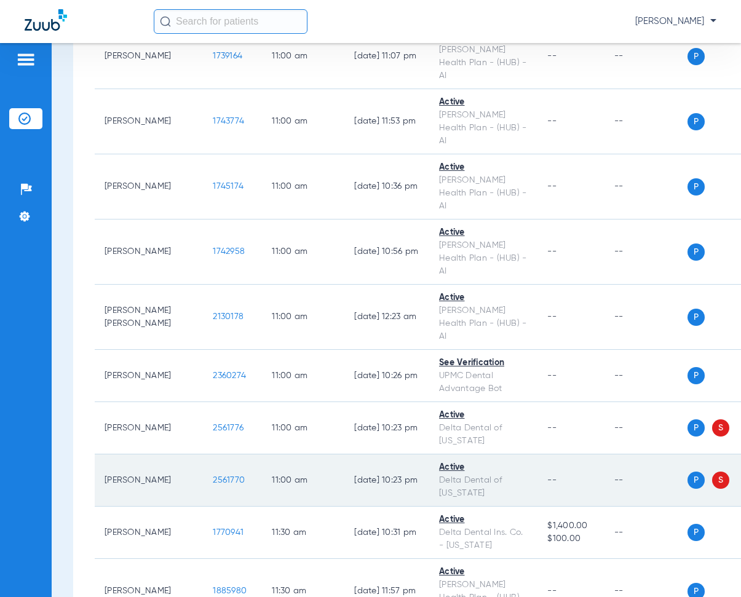
scroll to position [6335, 0]
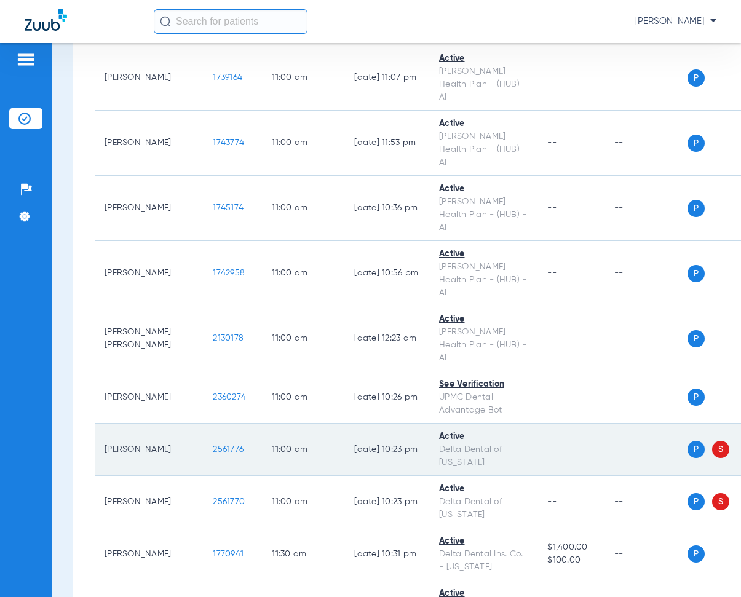
click at [213, 445] on span "2561776" at bounding box center [228, 449] width 31 height 9
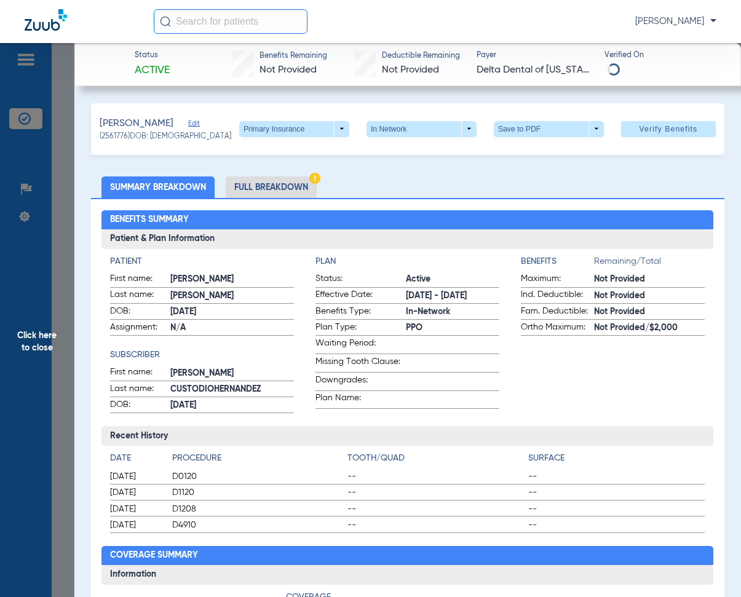
click at [32, 336] on span "Click here to close" at bounding box center [37, 341] width 74 height 597
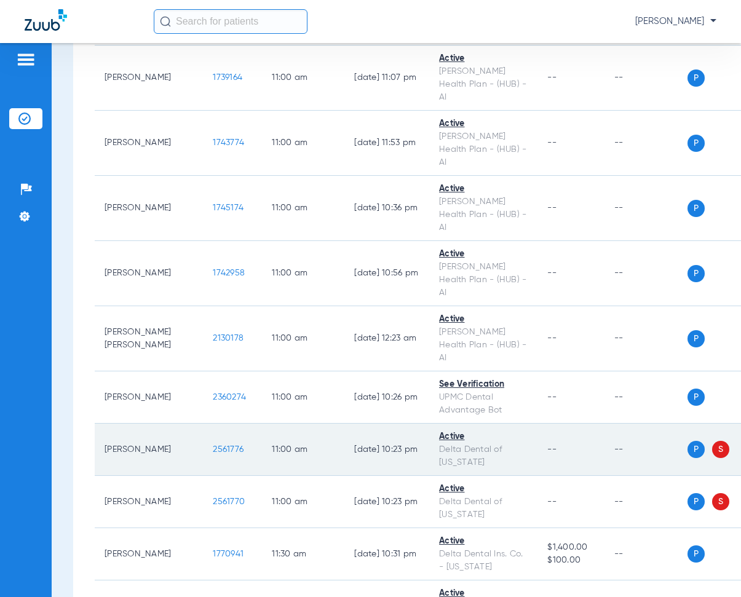
drag, startPoint x: 232, startPoint y: 158, endPoint x: 277, endPoint y: 164, distance: 45.9
click at [277, 424] on td "11:00 AM" at bounding box center [303, 450] width 82 height 52
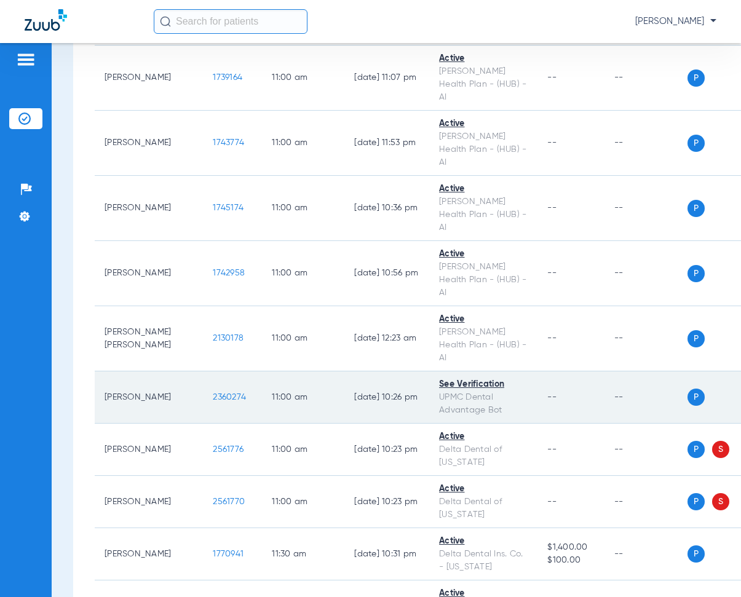
click at [262, 372] on td "11:00 AM" at bounding box center [303, 398] width 82 height 52
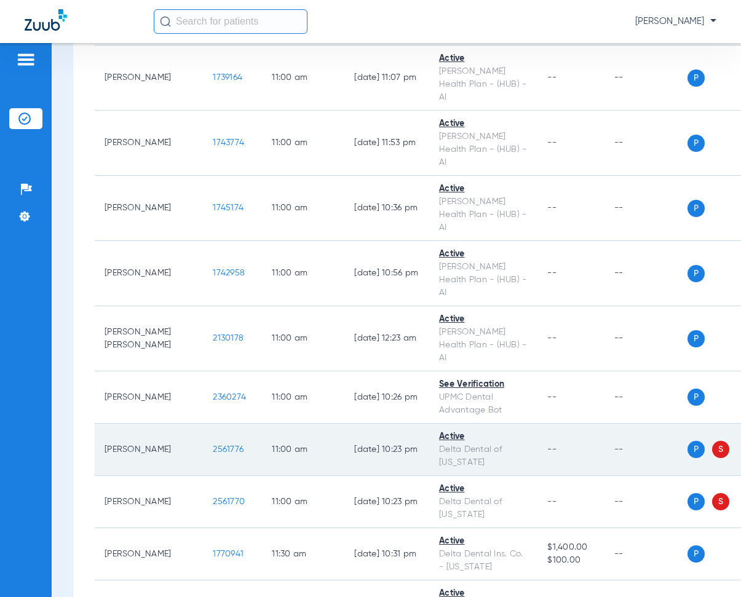
drag, startPoint x: 173, startPoint y: 159, endPoint x: 213, endPoint y: 164, distance: 40.3
click at [213, 424] on td "2561776" at bounding box center [232, 450] width 59 height 52
click at [292, 424] on td "11:00 AM" at bounding box center [303, 450] width 82 height 52
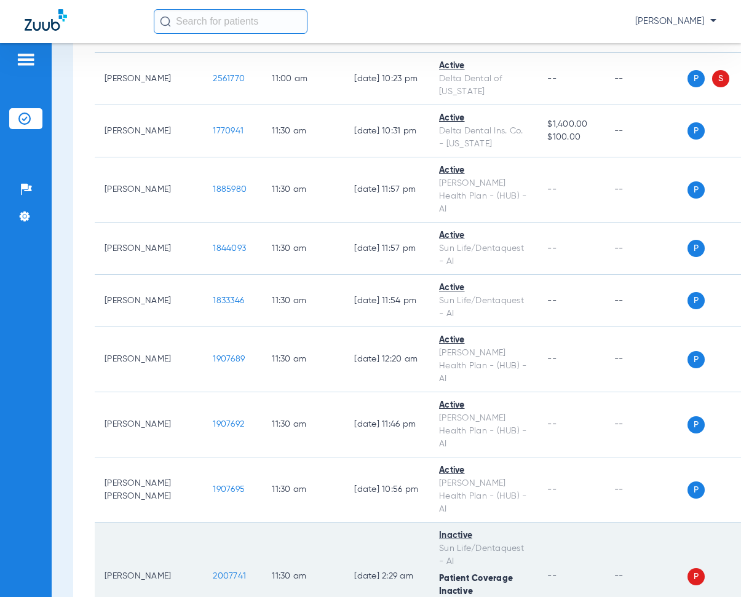
scroll to position [6827, 0]
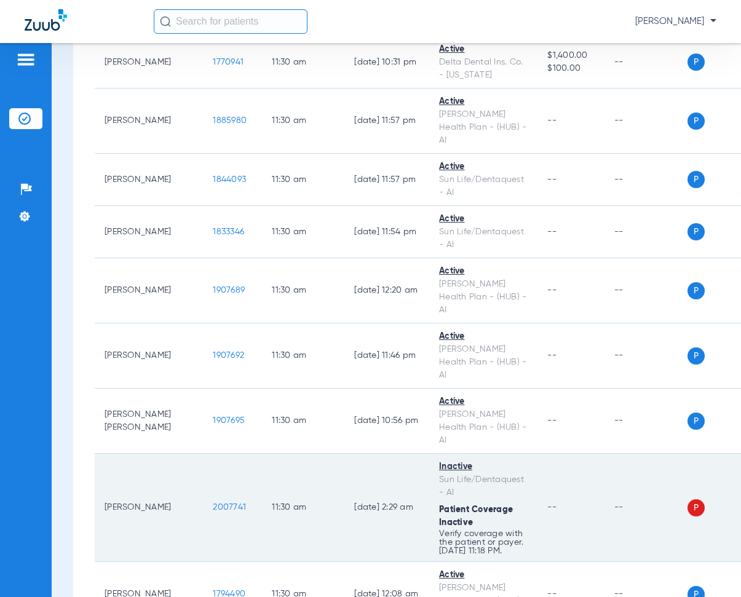
drag, startPoint x: 172, startPoint y: 213, endPoint x: 216, endPoint y: 216, distance: 44.4
click at [216, 454] on td "2007741" at bounding box center [232, 508] width 59 height 108
drag, startPoint x: 191, startPoint y: 177, endPoint x: 334, endPoint y: 159, distance: 144.5
click at [344, 454] on td "[DATE] 2:29 AM" at bounding box center [386, 508] width 85 height 108
drag, startPoint x: 172, startPoint y: 209, endPoint x: 221, endPoint y: 218, distance: 50.2
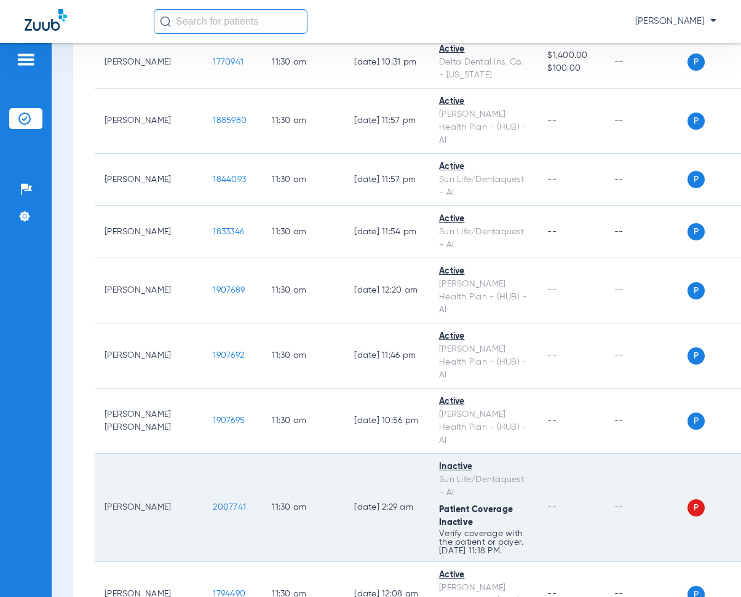
click at [221, 454] on td "2007741" at bounding box center [232, 508] width 59 height 108
drag, startPoint x: 375, startPoint y: 165, endPoint x: 440, endPoint y: 161, distance: 65.3
click at [376, 454] on td "[DATE] 2:29 AM" at bounding box center [386, 508] width 85 height 108
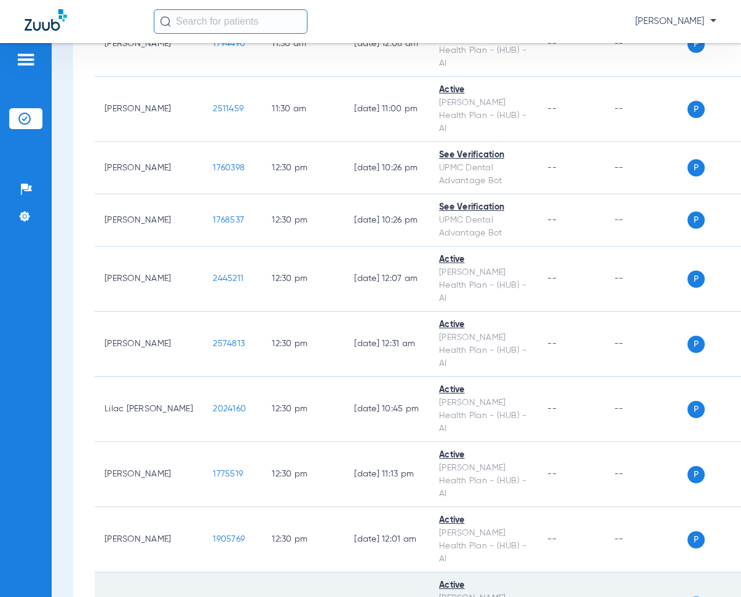
scroll to position [7504, 0]
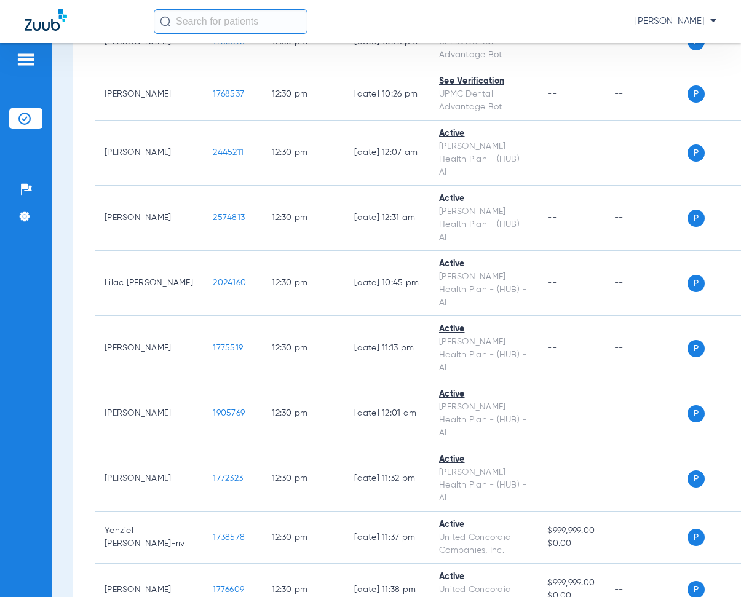
drag, startPoint x: 176, startPoint y: 265, endPoint x: 224, endPoint y: 269, distance: 48.8
drag, startPoint x: 319, startPoint y: 65, endPoint x: 448, endPoint y: 0, distance: 144.4
click at [344, 381] on td "[DATE] 12:01 AM" at bounding box center [386, 413] width 85 height 65
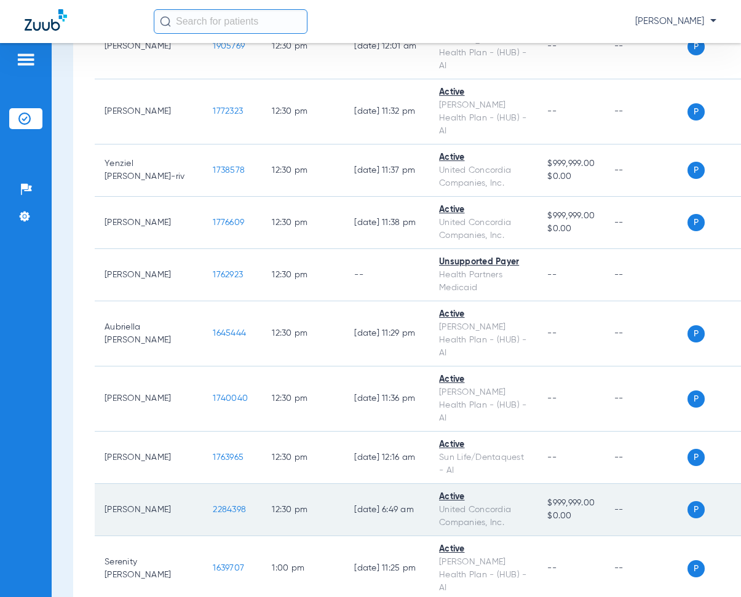
scroll to position [7873, 0]
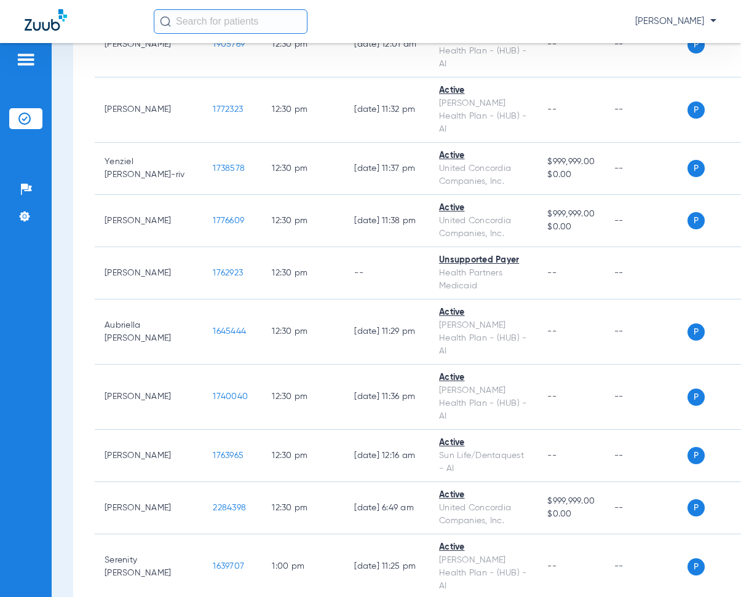
drag, startPoint x: 172, startPoint y: 235, endPoint x: 217, endPoint y: 239, distance: 45.1
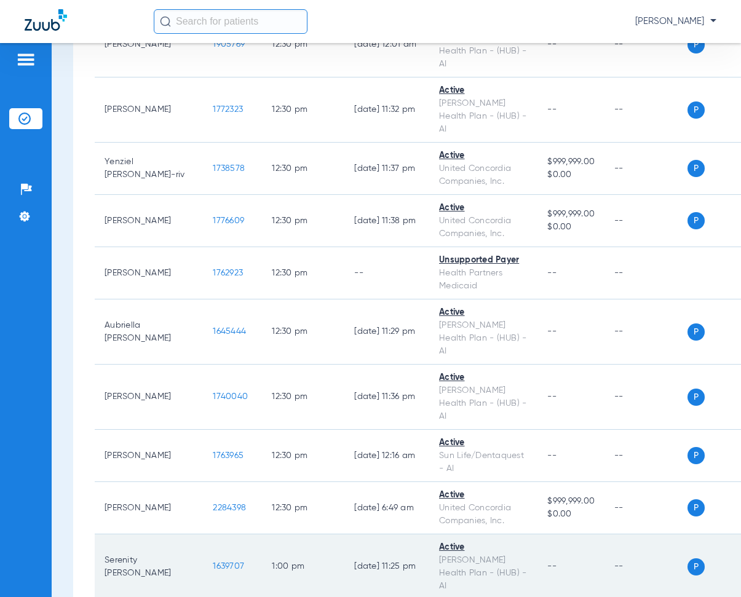
click at [344, 534] on td "[DATE] 11:25 PM" at bounding box center [386, 566] width 85 height 65
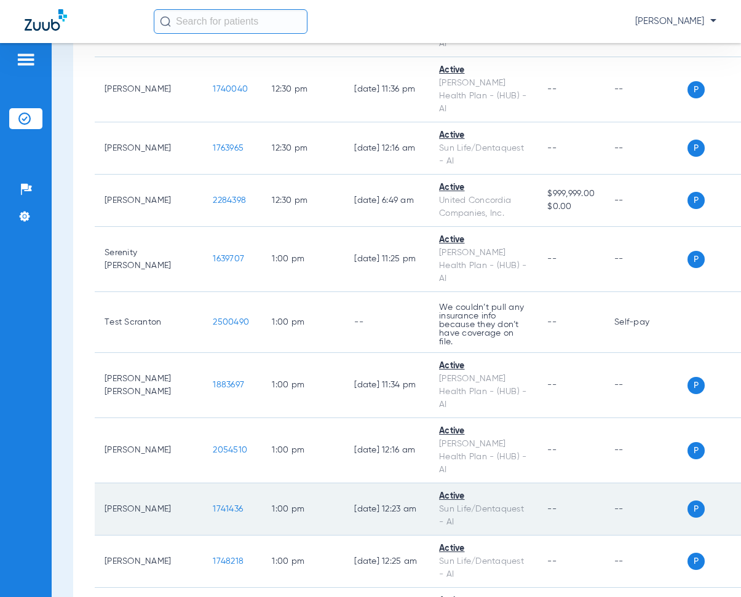
scroll to position [8303, 0]
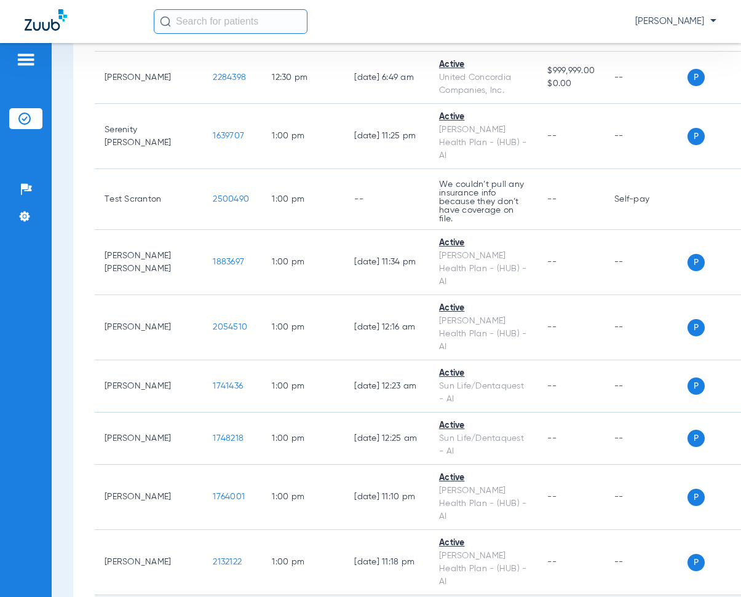
drag, startPoint x: 175, startPoint y: 240, endPoint x: 221, endPoint y: 247, distance: 46.7
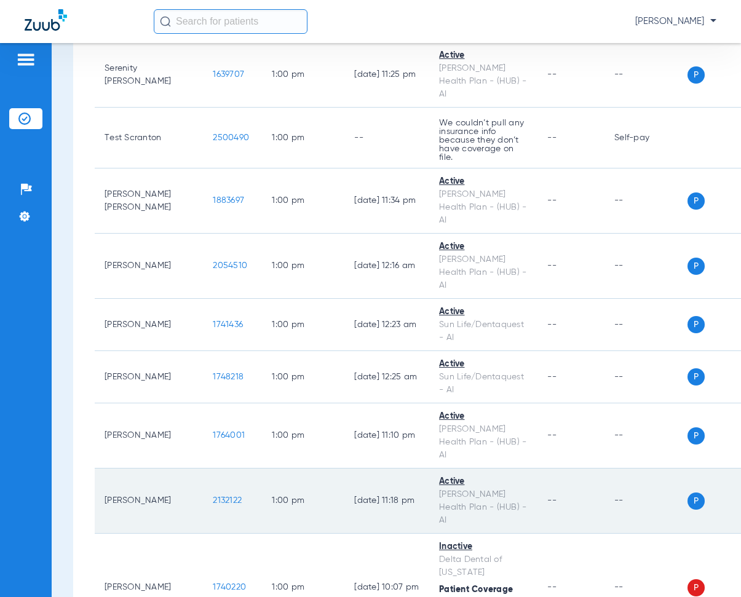
scroll to position [8426, 0]
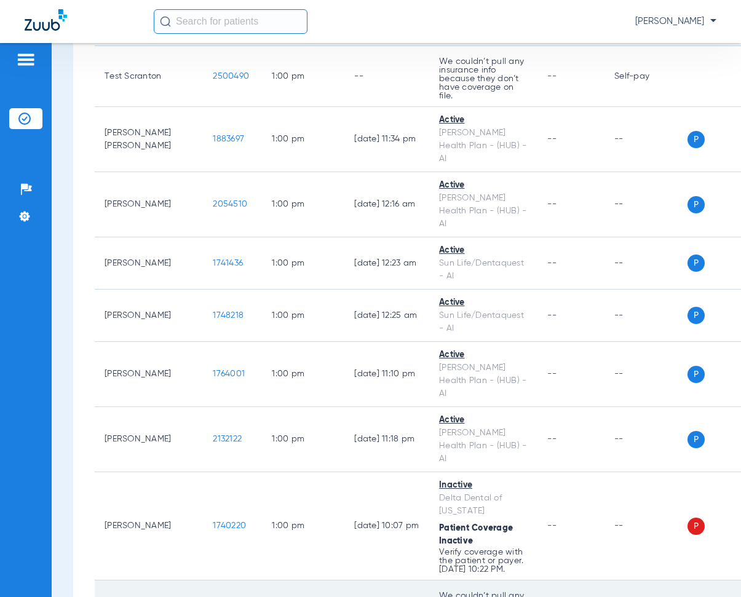
drag, startPoint x: 172, startPoint y: 218, endPoint x: 223, endPoint y: 226, distance: 51.7
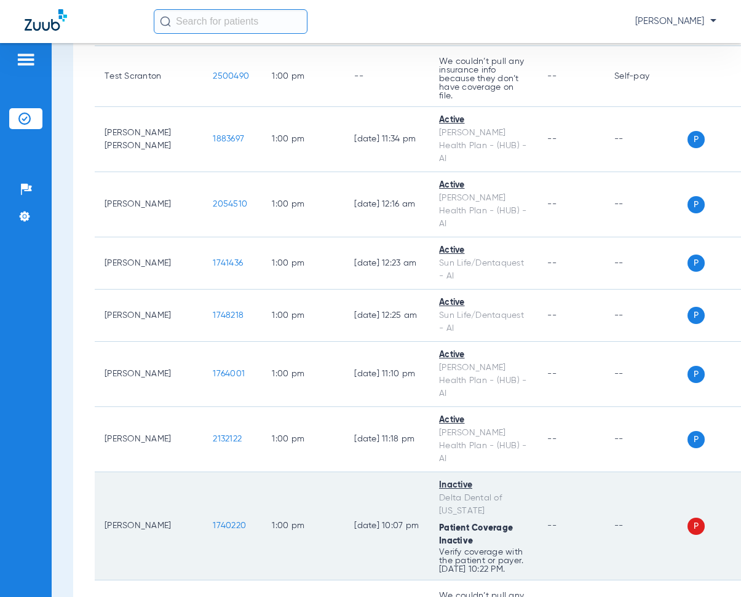
click at [344, 472] on td "[DATE] 10:07 PM" at bounding box center [386, 526] width 85 height 108
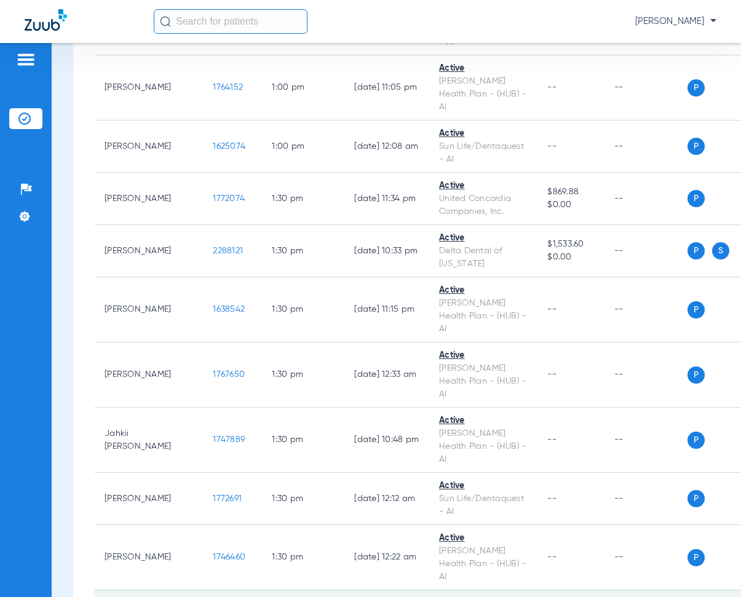
scroll to position [9164, 0]
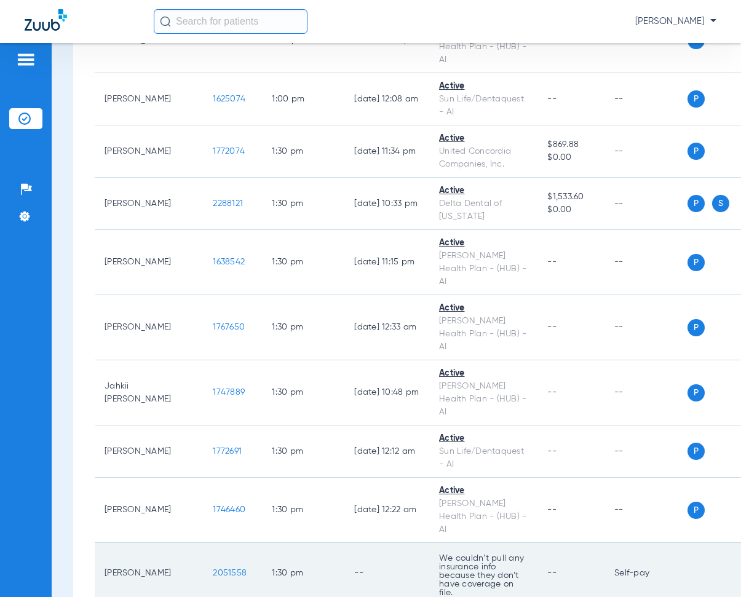
drag, startPoint x: 175, startPoint y: 170, endPoint x: 219, endPoint y: 178, distance: 44.5
click at [219, 543] on td "2051558" at bounding box center [232, 573] width 59 height 61
drag, startPoint x: 408, startPoint y: 156, endPoint x: 421, endPoint y: 150, distance: 13.5
click at [429, 543] on td "We couldn’t pull any insurance info because they don’t have coverage on file." at bounding box center [483, 573] width 108 height 61
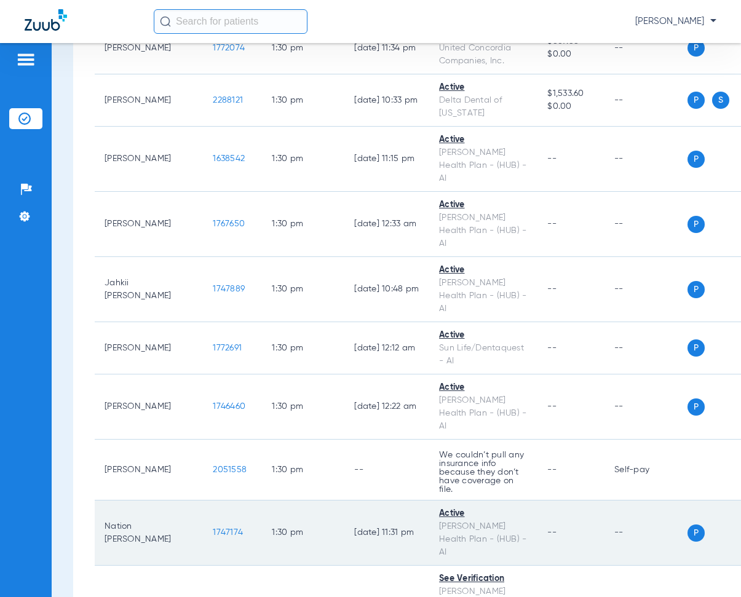
scroll to position [9288, 0]
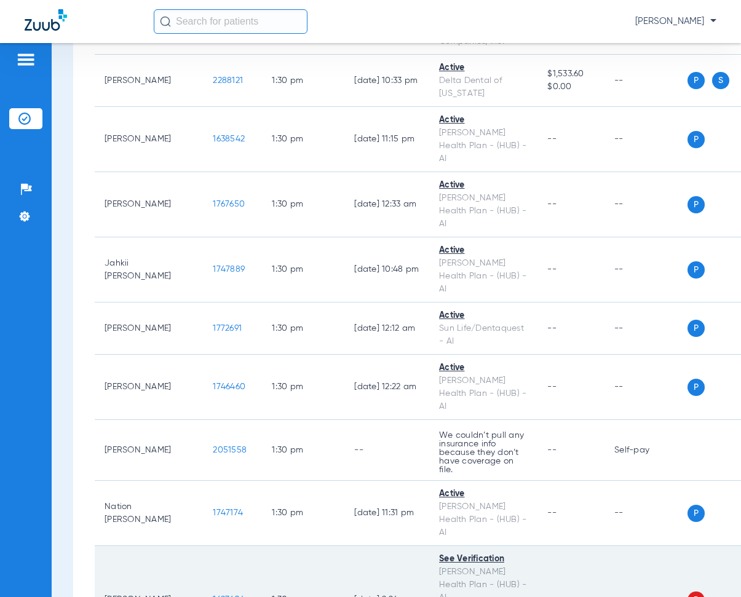
drag, startPoint x: 172, startPoint y: 191, endPoint x: 217, endPoint y: 197, distance: 46.0
click at [217, 546] on td "1627604" at bounding box center [232, 600] width 59 height 108
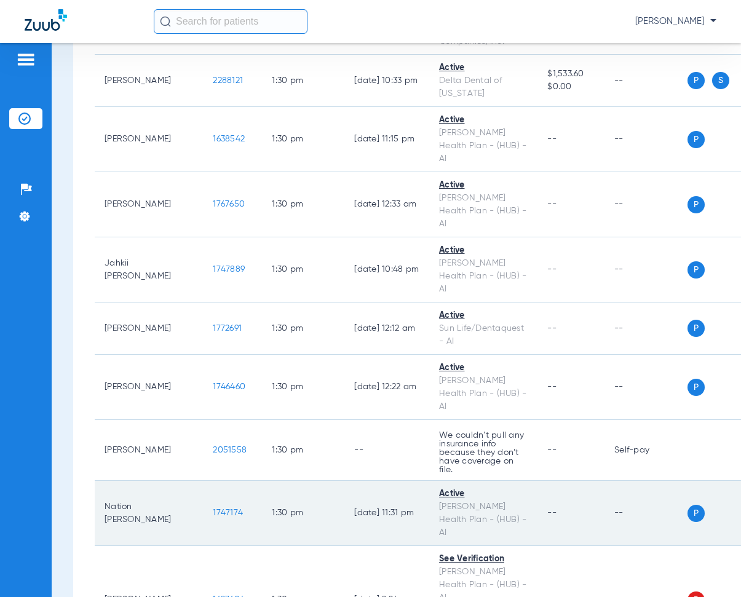
click at [344, 481] on td "[DATE] 11:31 PM" at bounding box center [386, 513] width 85 height 65
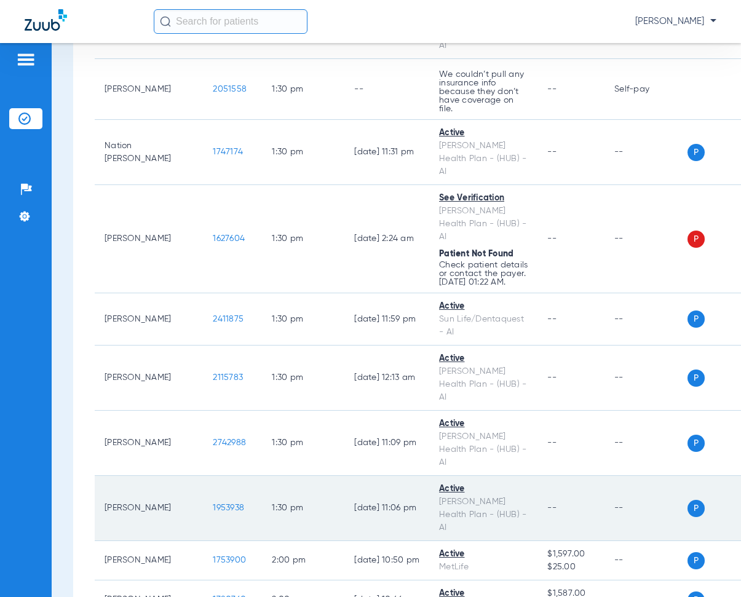
scroll to position [9657, 0]
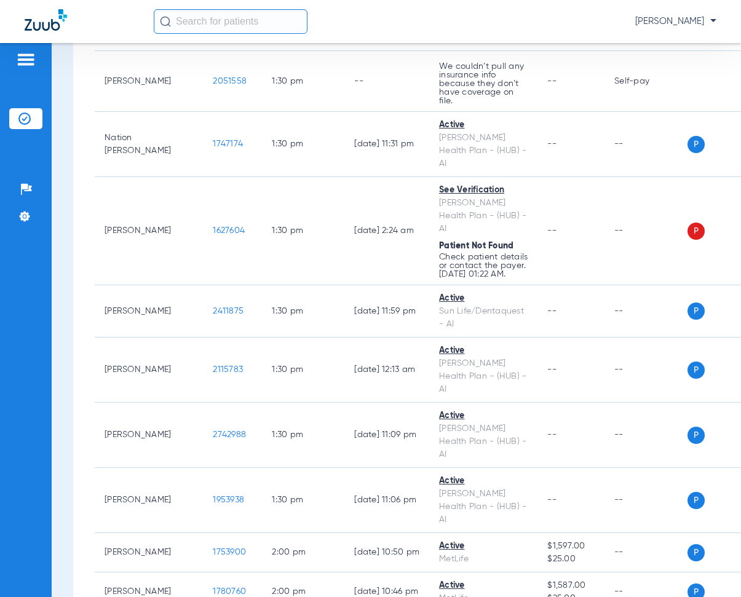
drag, startPoint x: 173, startPoint y: 217, endPoint x: 217, endPoint y: 224, distance: 44.9
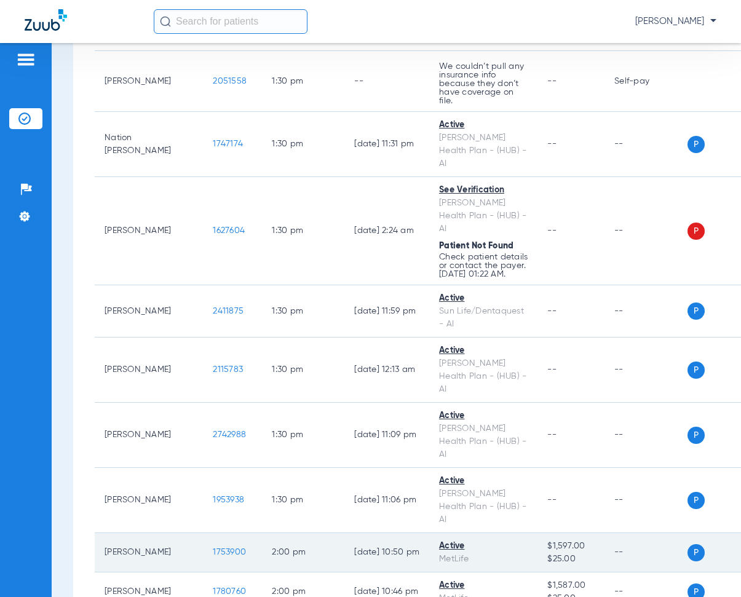
click at [358, 533] on td "[DATE] 10:50 PM" at bounding box center [386, 552] width 85 height 39
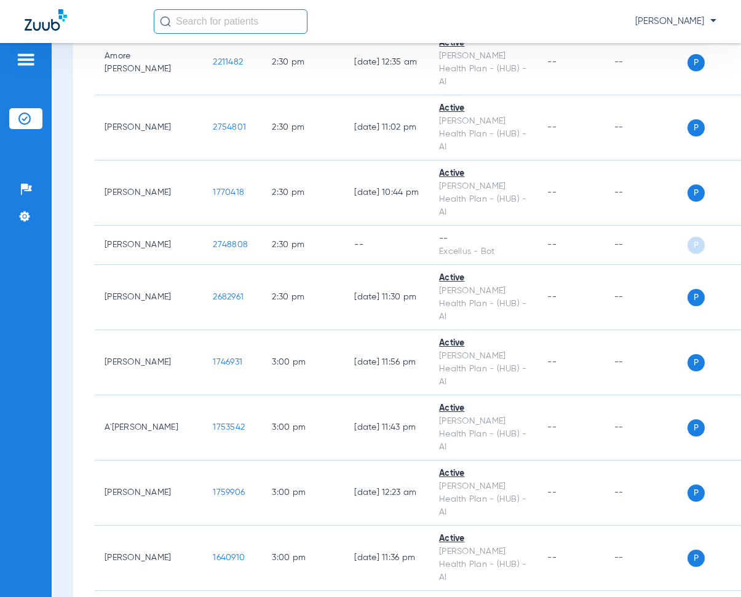
scroll to position [11723, 0]
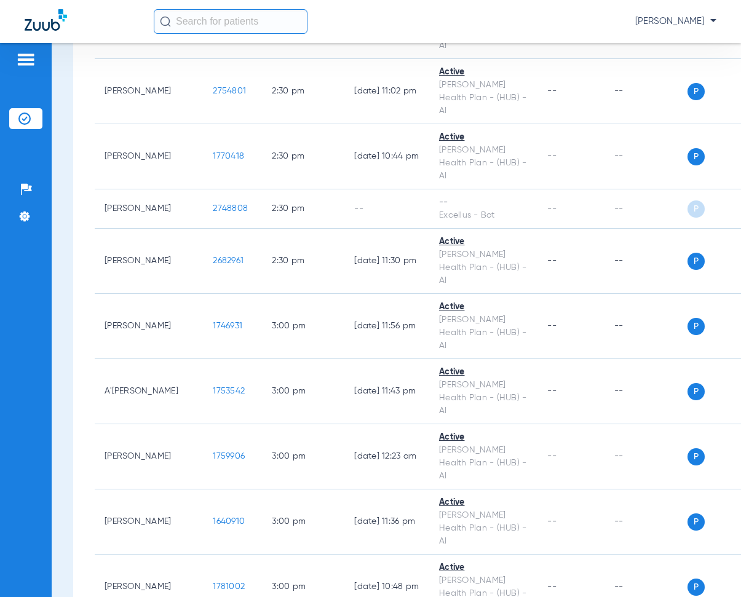
drag, startPoint x: 173, startPoint y: 292, endPoint x: 219, endPoint y: 297, distance: 46.5
